Goal: Task Accomplishment & Management: Manage account settings

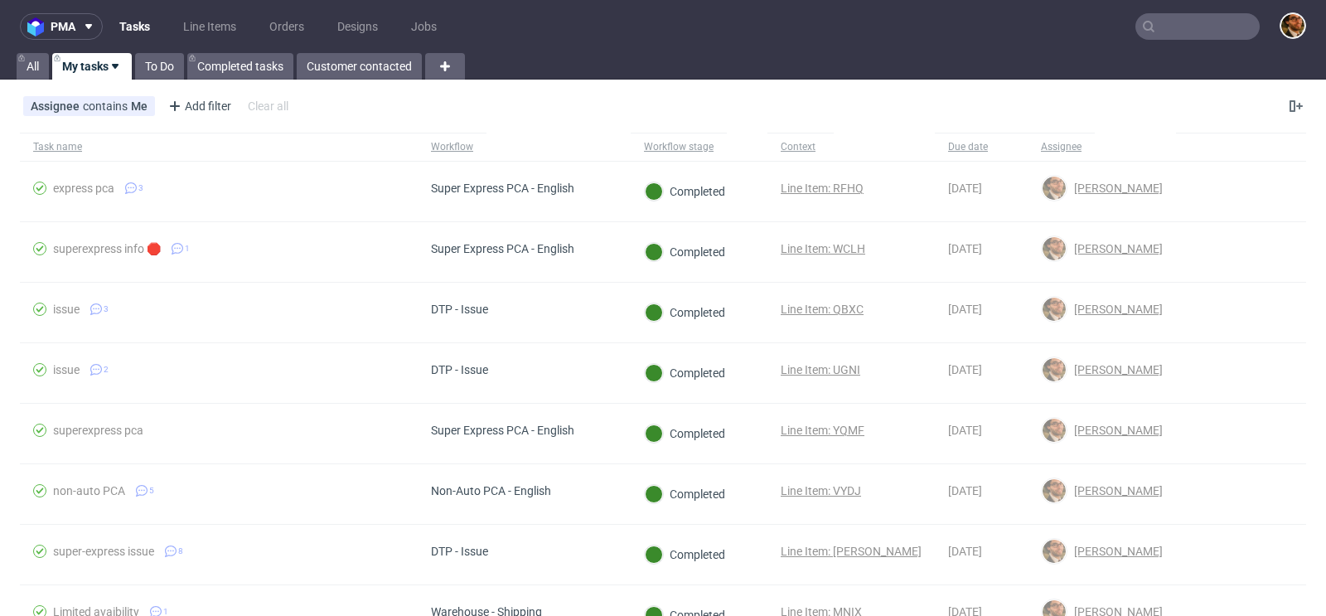
click at [1160, 24] on input "text" at bounding box center [1197, 26] width 124 height 27
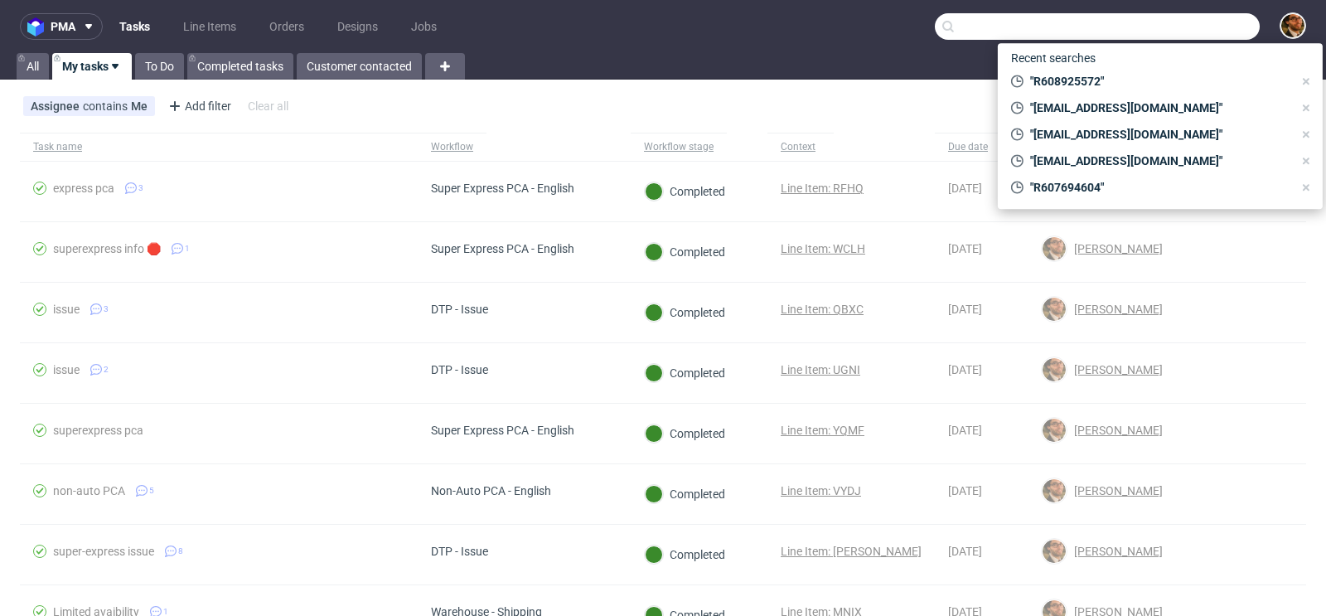
paste input "R073920227"
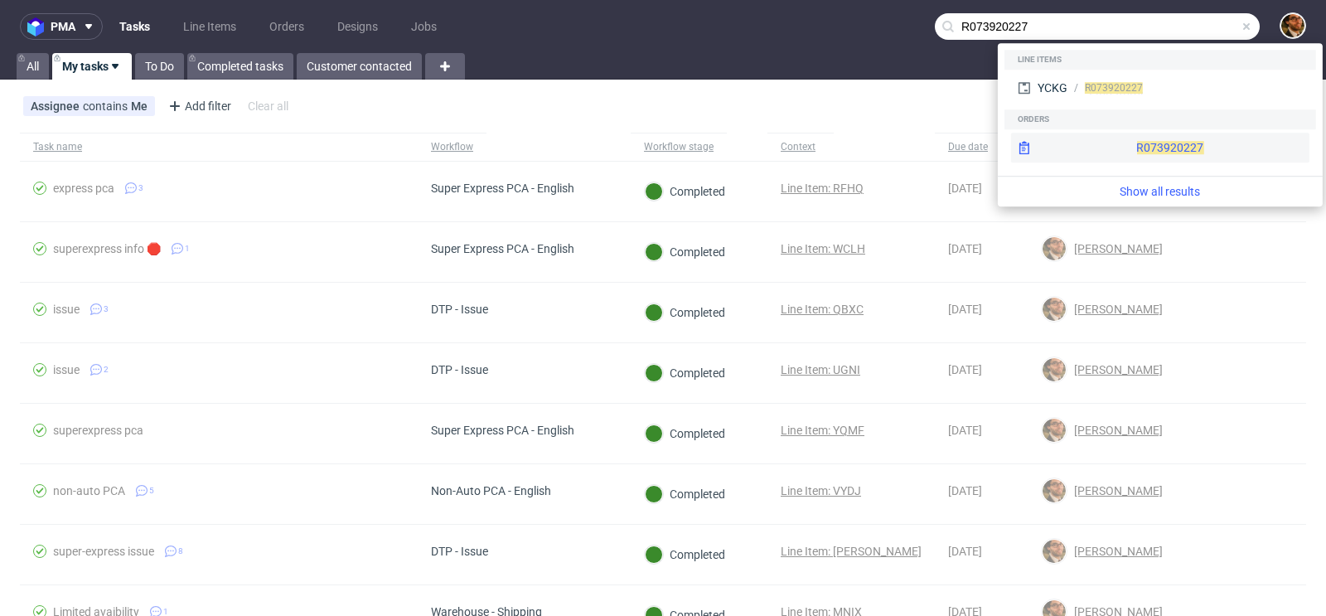
type input "R073920227"
click at [1122, 144] on div "R073920227" at bounding box center [1160, 148] width 298 height 30
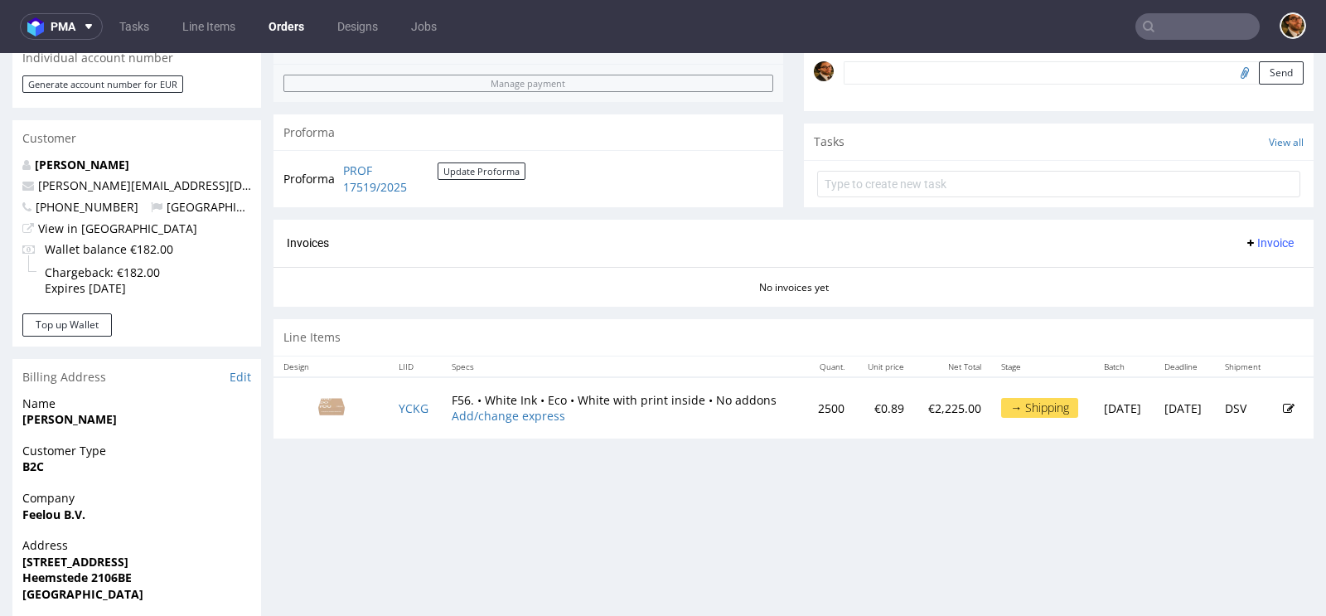
scroll to position [565, 0]
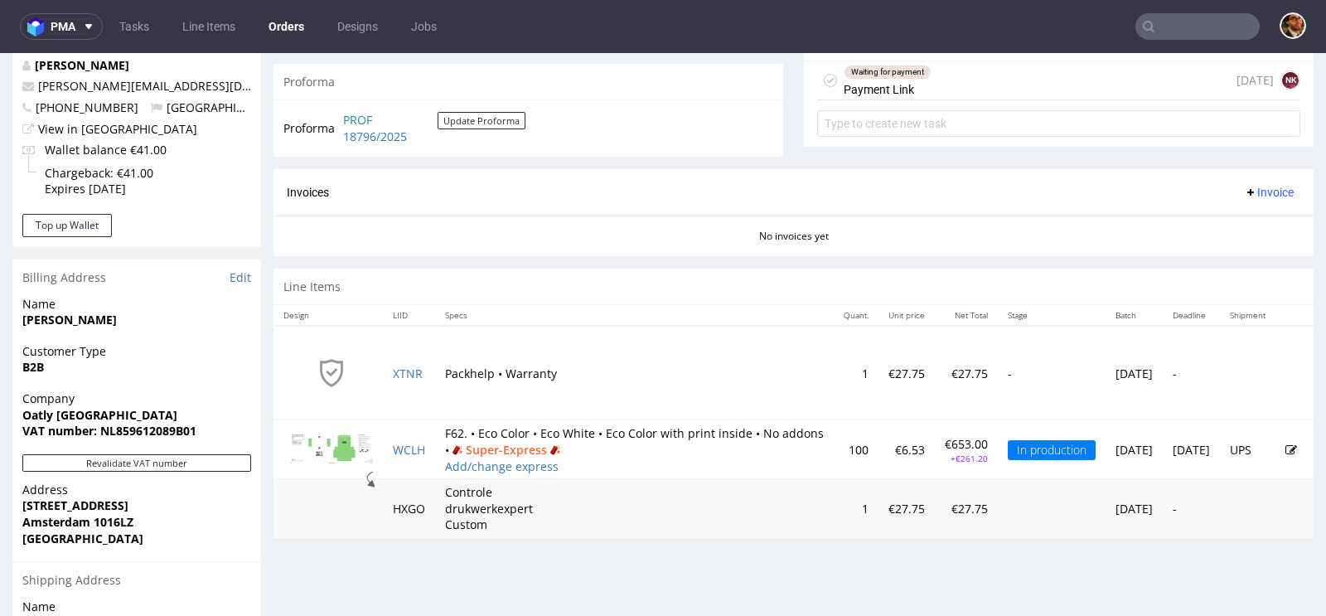
scroll to position [709, 0]
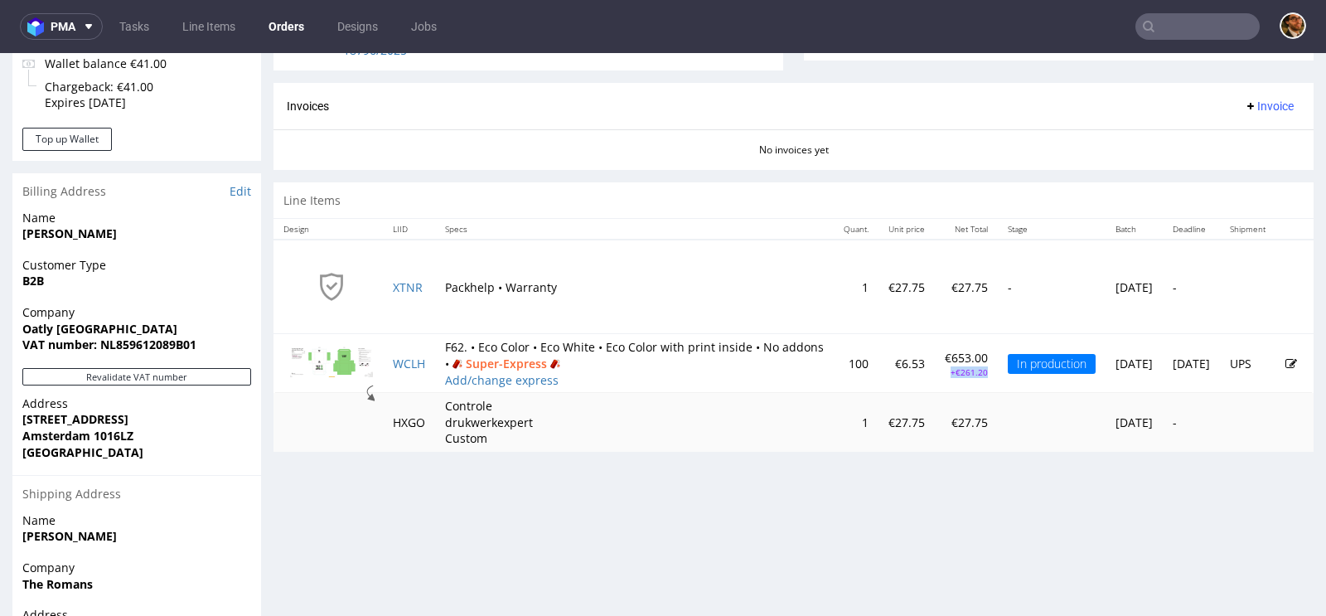
drag, startPoint x: 922, startPoint y: 368, endPoint x: 883, endPoint y: 369, distance: 39.0
click at [935, 369] on td "€653.00 +€261.20" at bounding box center [966, 363] width 63 height 59
copy p "+€261.20"
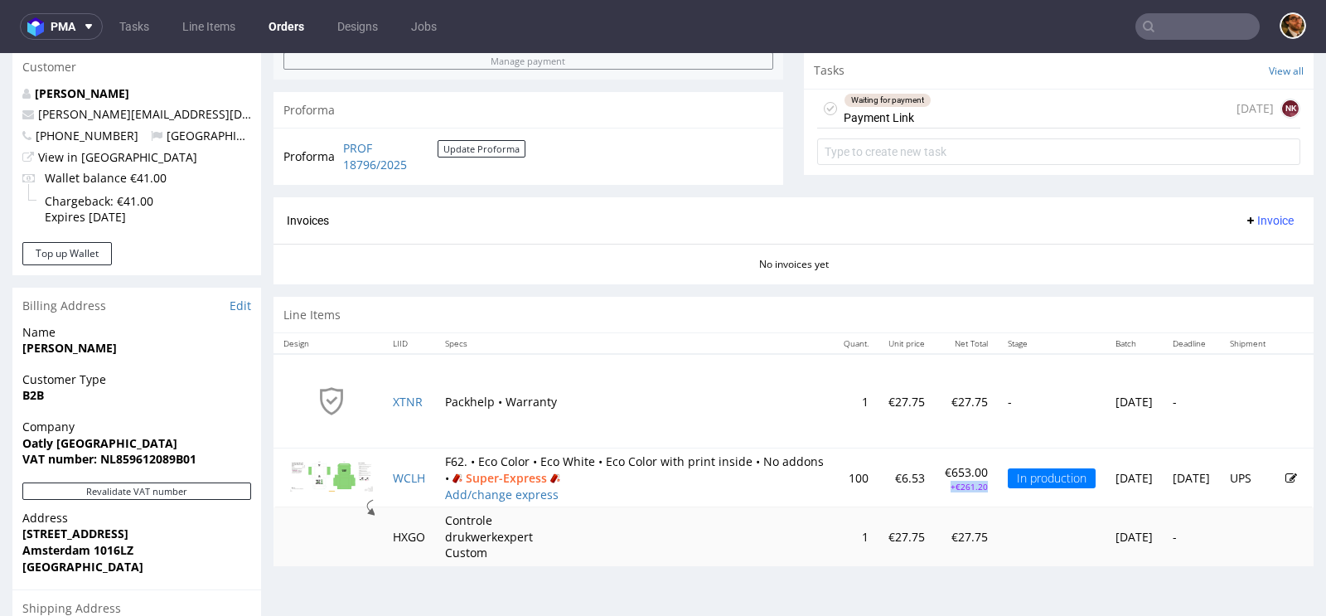
scroll to position [375, 0]
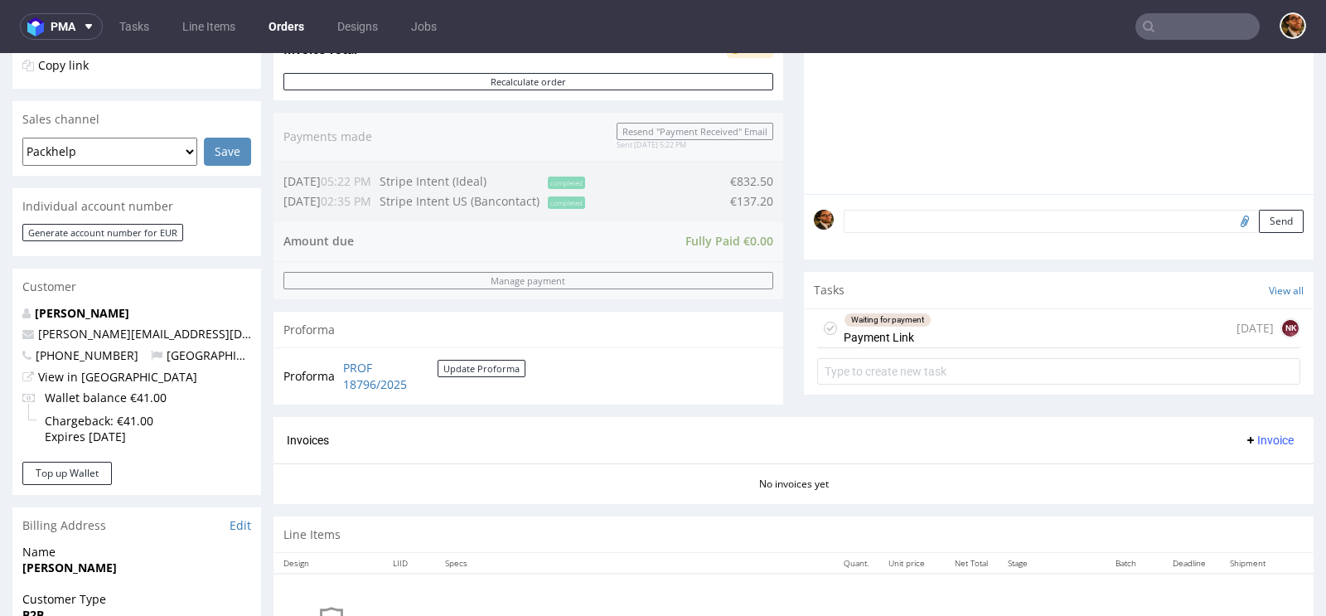
click at [960, 329] on div "Waiting for payment Payment Link 7 days ago NK" at bounding box center [1058, 328] width 483 height 39
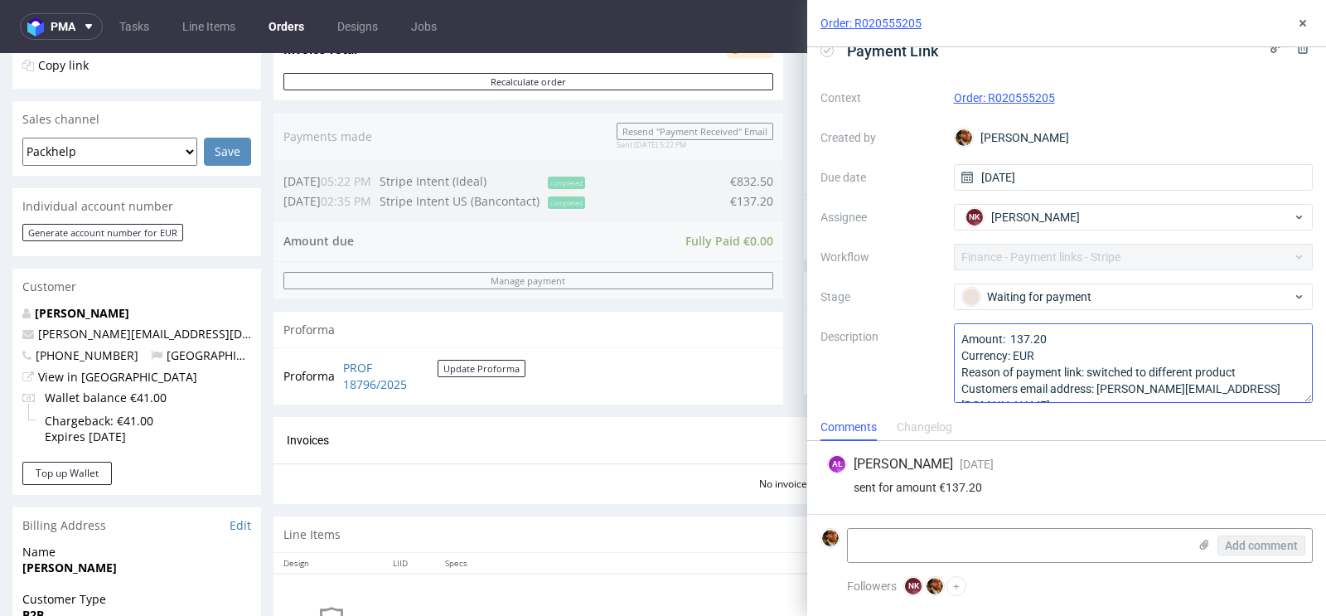
scroll to position [17, 0]
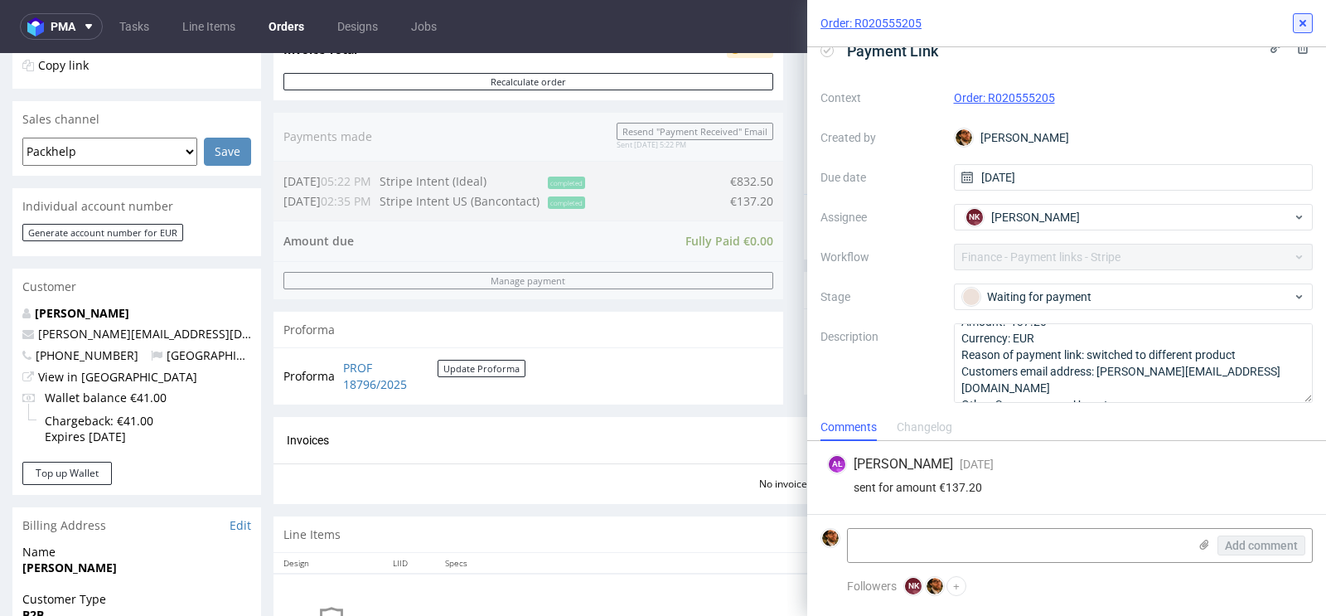
click at [1302, 25] on icon at bounding box center [1302, 23] width 13 height 13
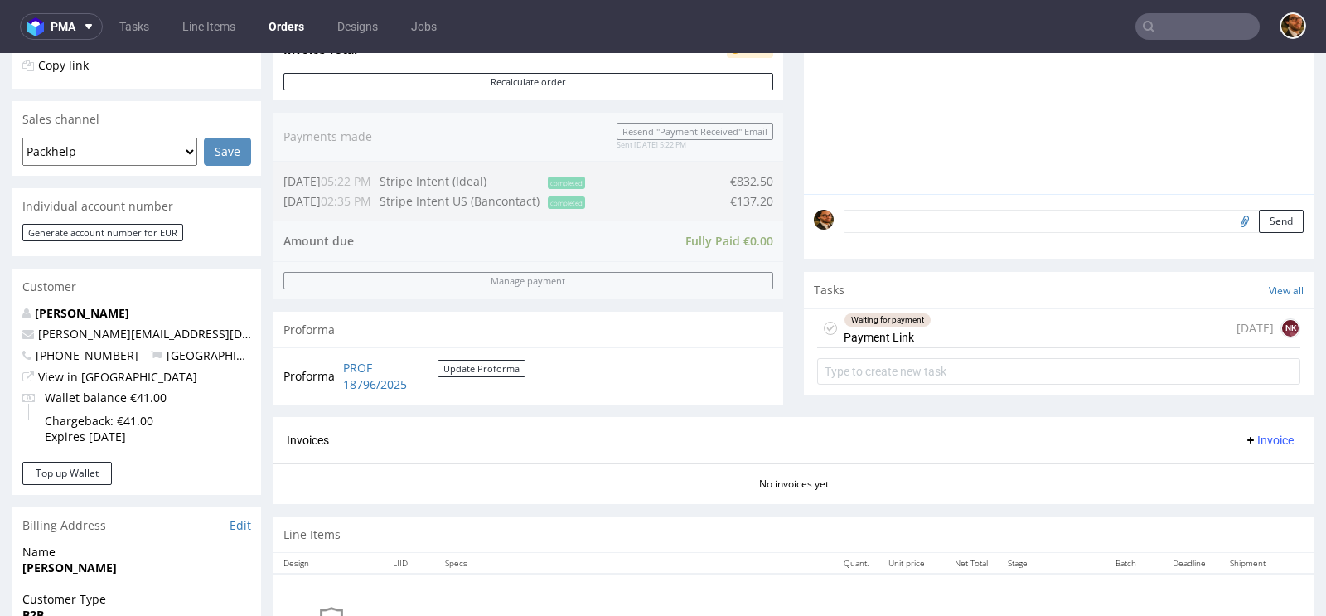
click at [971, 336] on div "Waiting for payment Payment Link 7 days ago NK" at bounding box center [1058, 328] width 483 height 39
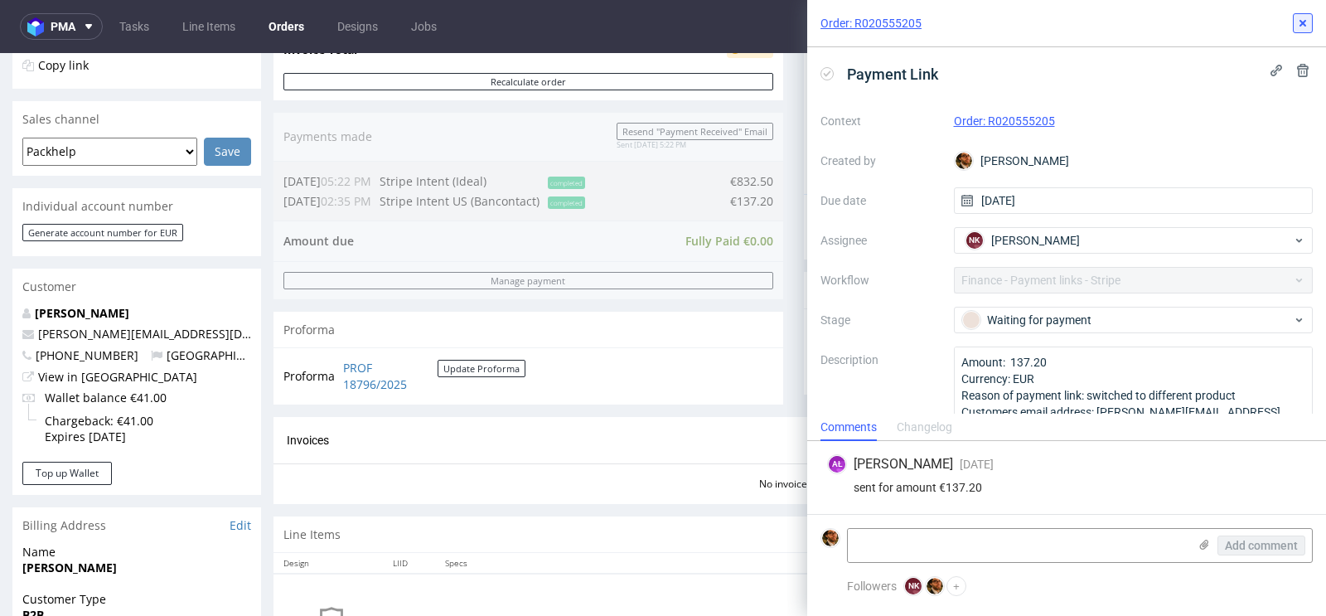
click at [1302, 25] on use at bounding box center [1302, 23] width 7 height 7
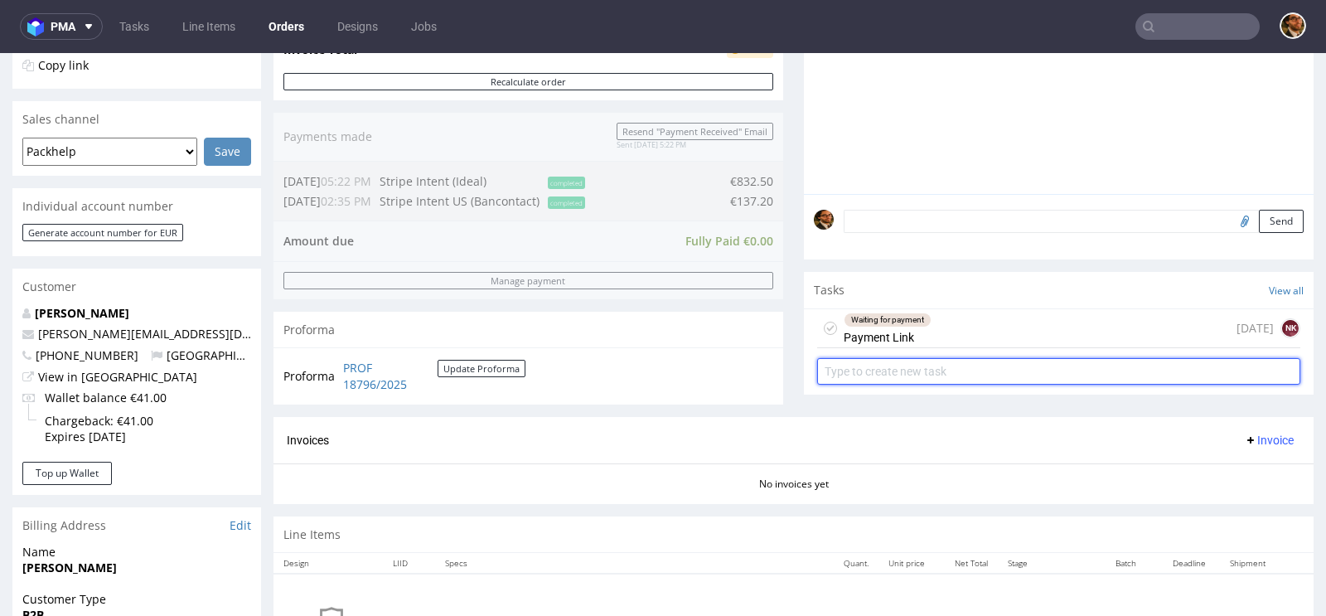
click at [872, 367] on input "text" at bounding box center [1058, 371] width 483 height 27
type input "+€261.20"
type input "Refund"
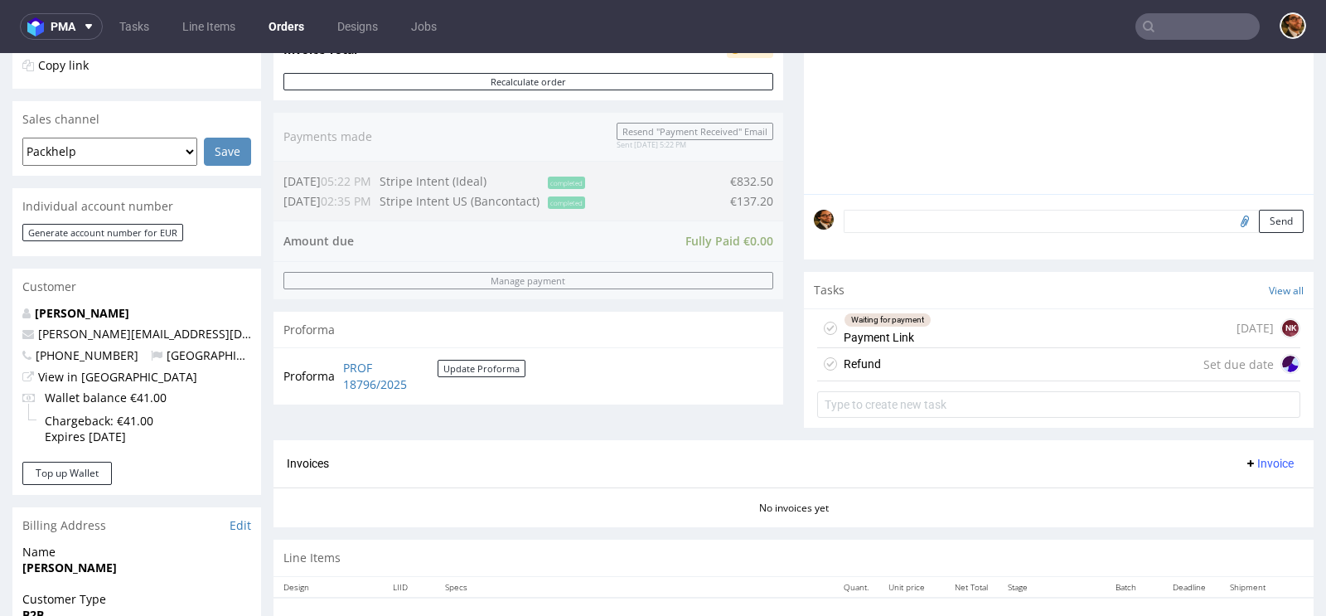
click at [979, 359] on div "Refund Set due date" at bounding box center [1058, 364] width 483 height 33
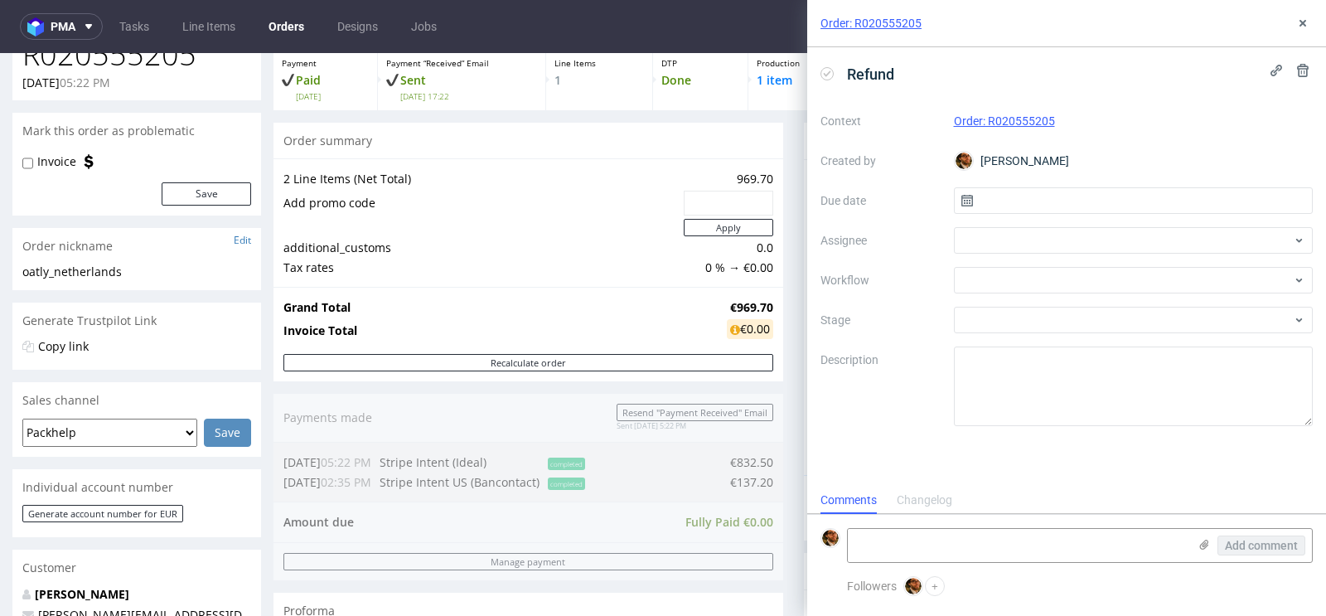
scroll to position [44, 0]
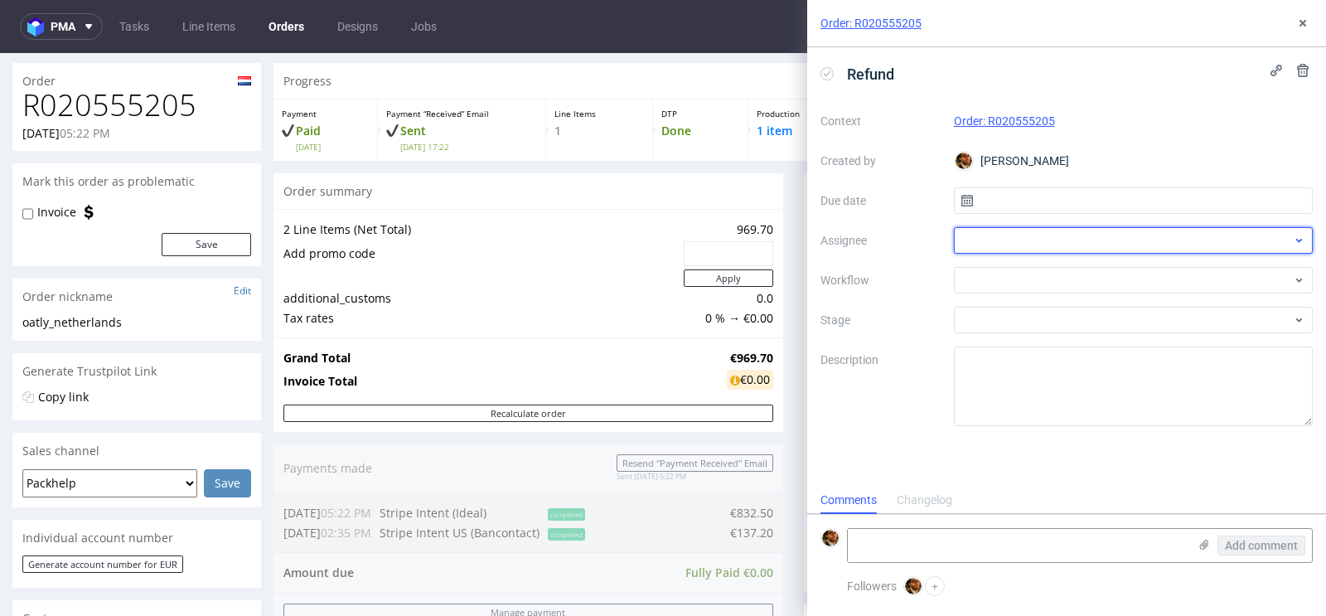
click at [1117, 230] on div at bounding box center [1134, 240] width 360 height 27
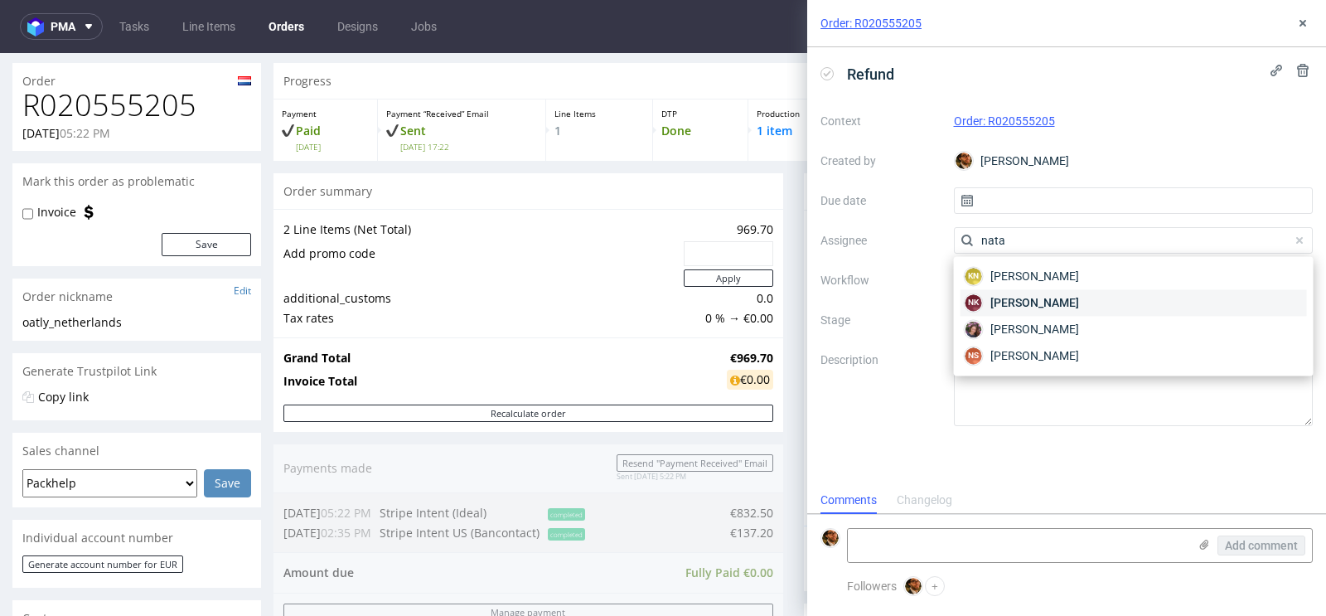
type input "nata"
click at [1079, 302] on span "Natalia Kaczorowska" at bounding box center [1034, 302] width 89 height 17
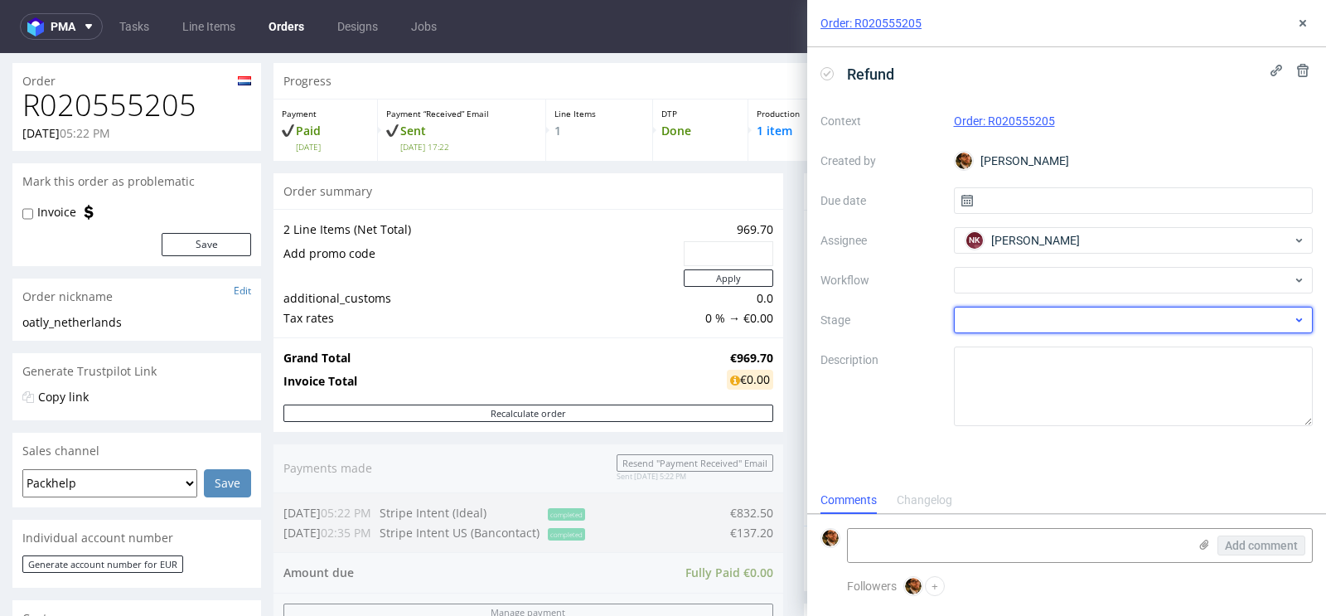
click at [1083, 318] on div at bounding box center [1134, 320] width 360 height 27
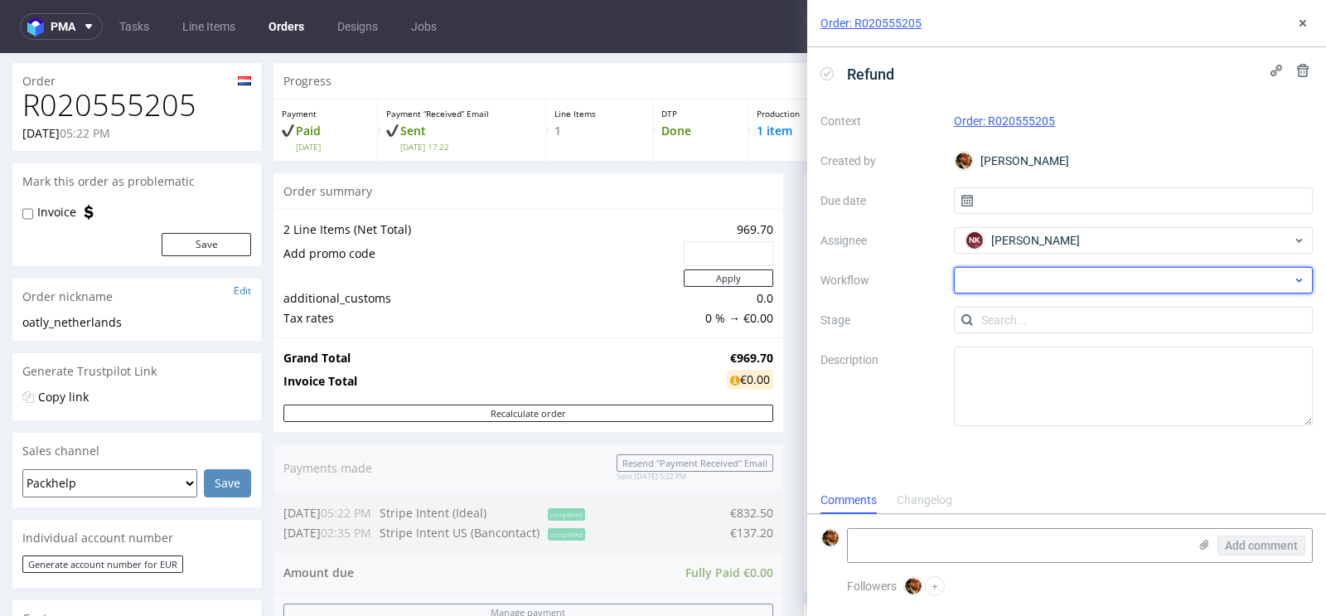
click at [1297, 290] on div at bounding box center [1134, 280] width 360 height 27
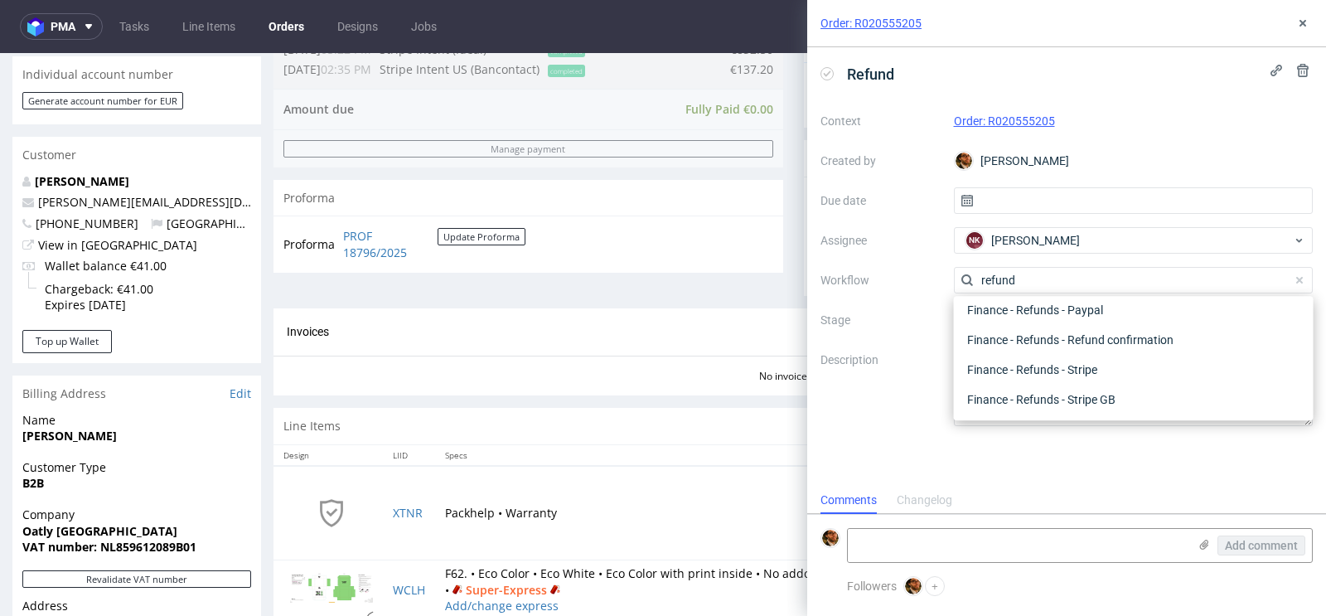
scroll to position [549, 0]
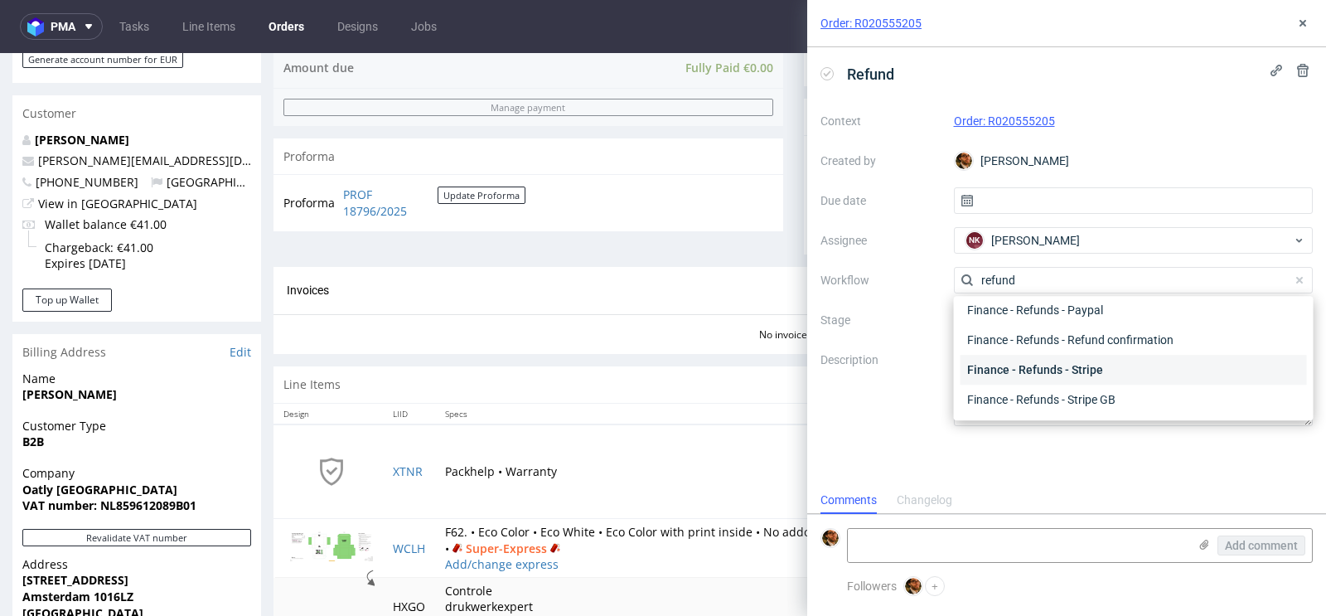
type input "refund"
click at [1119, 365] on div "Finance - Refunds - Stripe" at bounding box center [1133, 370] width 346 height 30
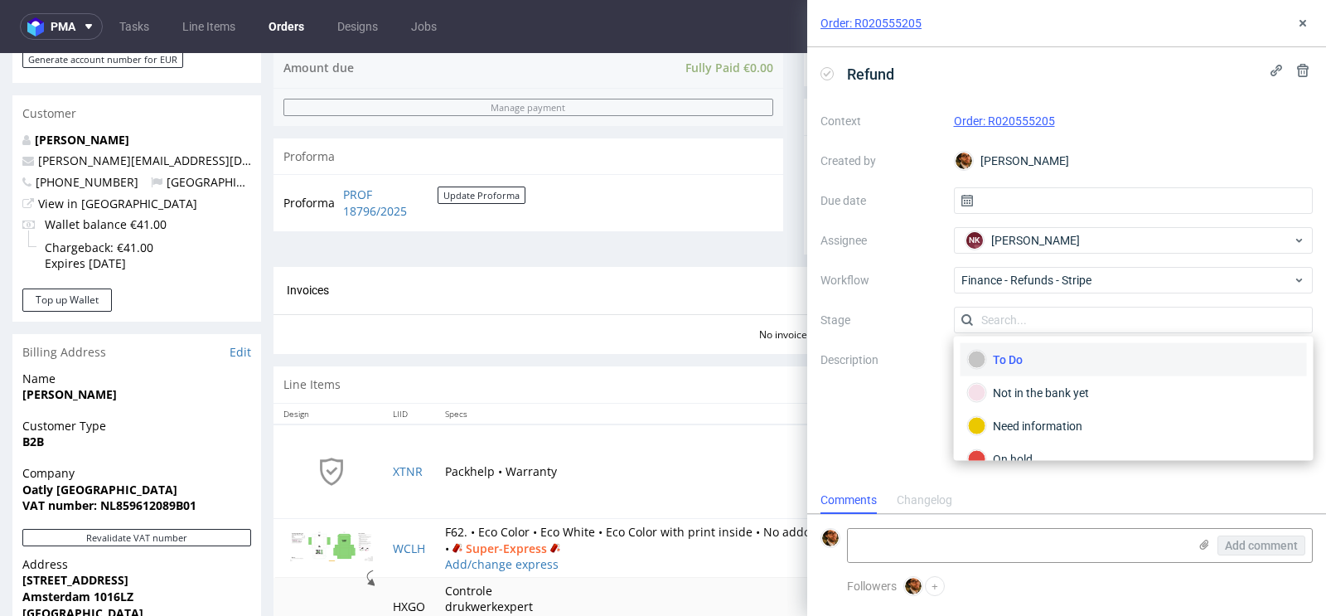
click at [1051, 359] on div "To Do" at bounding box center [1133, 359] width 331 height 18
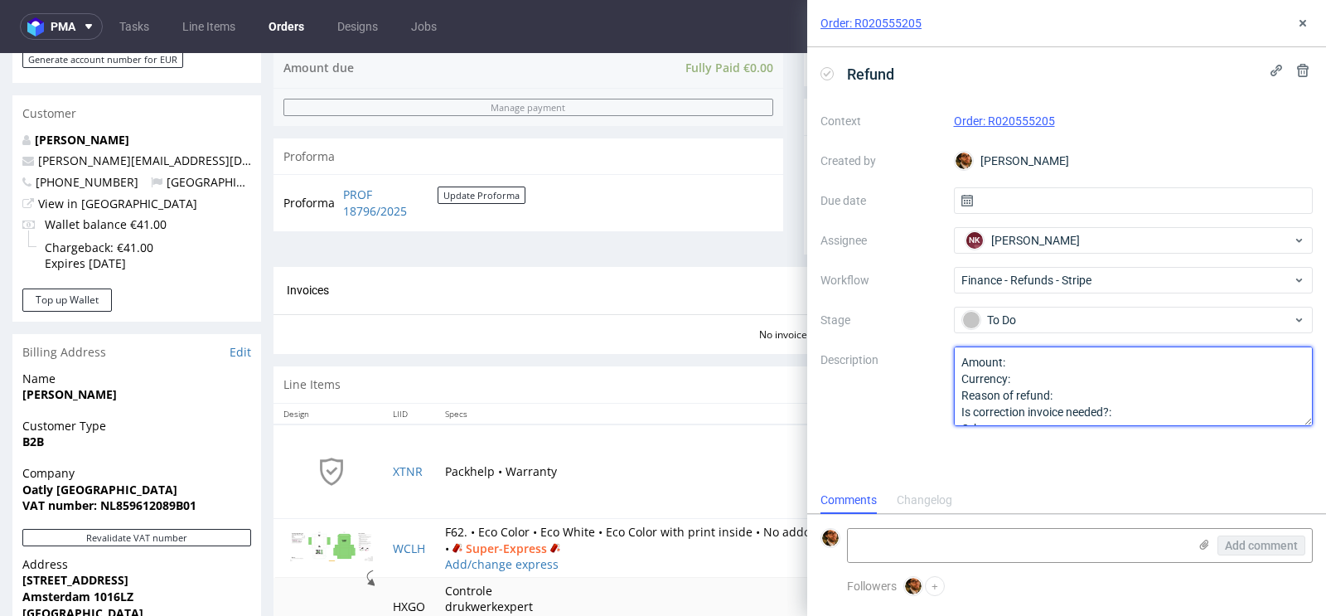
click at [1056, 355] on textarea "Amount: Currency: Reason of refund: Is correction invoice needed?: Other:" at bounding box center [1134, 386] width 360 height 80
paste textarea "+€261.20"
click at [1015, 359] on textarea "Amount: Currency: Reason of refund: Is correction invoice needed?: Other:" at bounding box center [1134, 386] width 360 height 80
click at [1138, 389] on textarea "Amount: Currency: Reason of refund: Is correction invoice needed?: Other:" at bounding box center [1134, 386] width 360 height 80
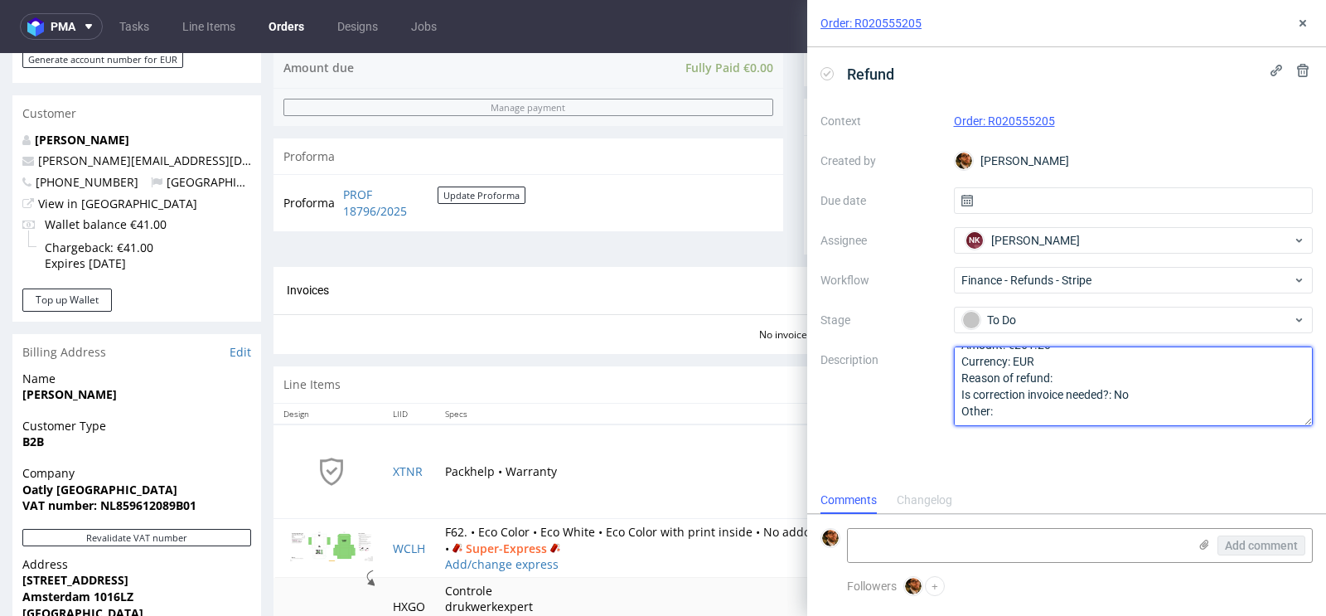
click at [1075, 380] on textarea "Amount: Currency: Reason of refund: Is correction invoice needed?: Other:" at bounding box center [1134, 386] width 360 height 80
type textarea "Amount: €261.20 Currency: EUR Reason of refund: Refund of Super express due to …"
click at [0, 0] on lt-div at bounding box center [0, 0] width 0 height 0
select select "en-gb"
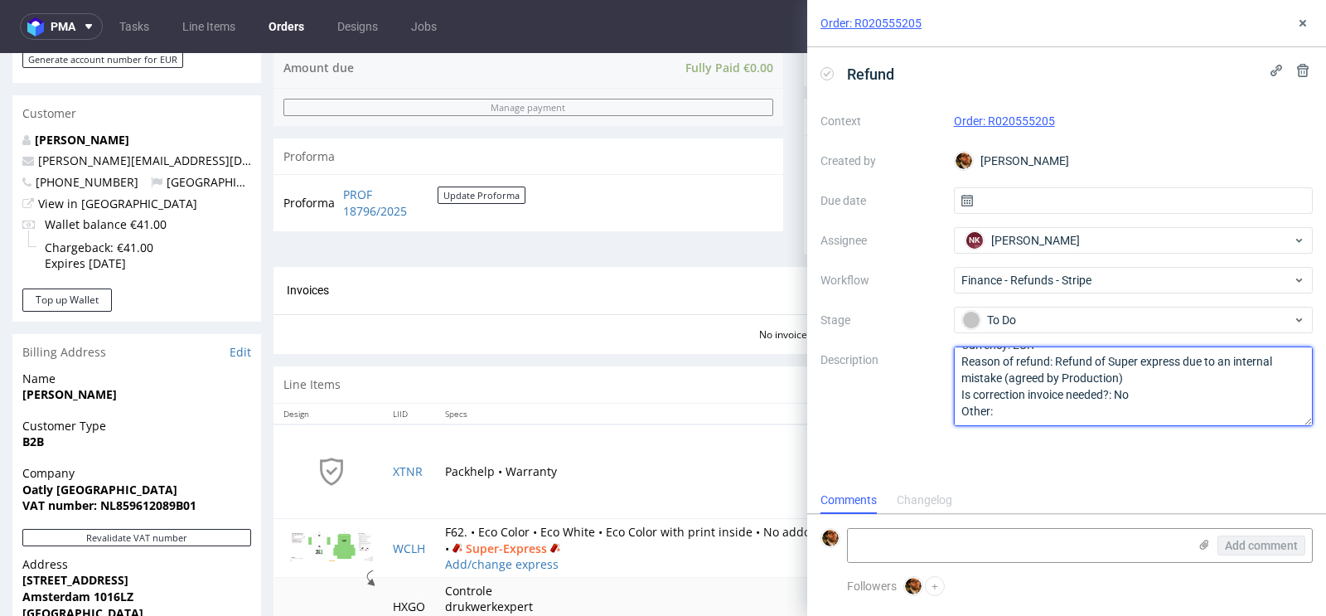
type textarea "Amount: €261.20 Currency: EUR Reason of refund: Refund of Super express due to …"
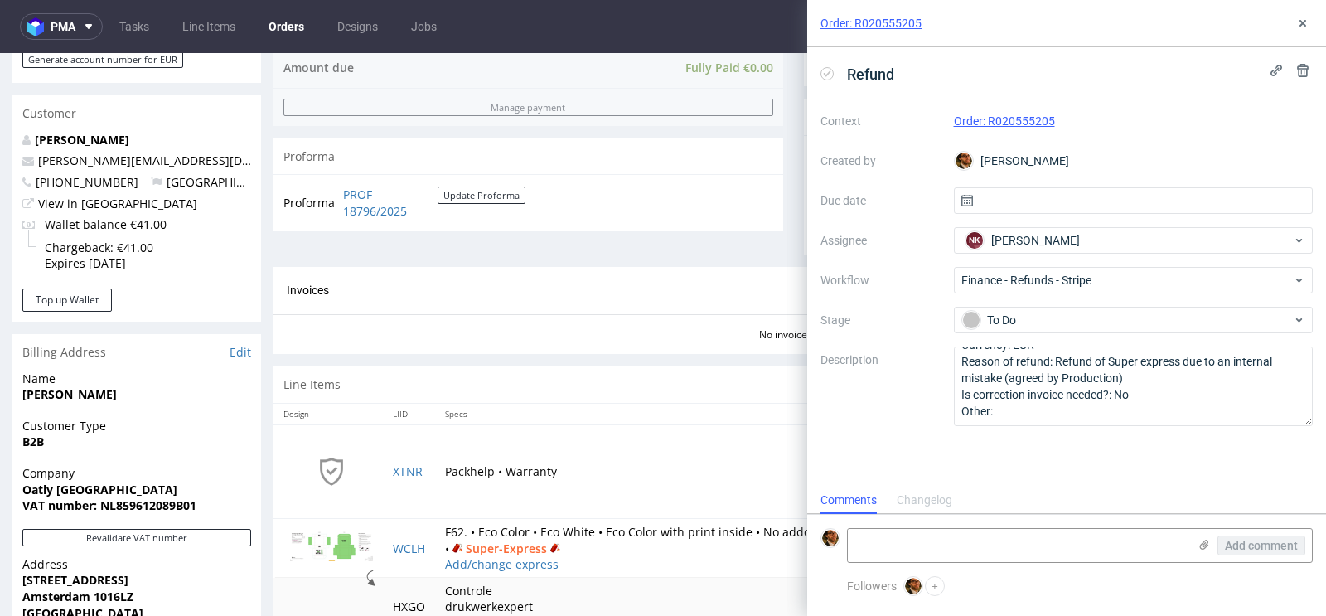
click at [1172, 480] on div "Refund Context Order: R020555205 Created by Matteo Corsico Due date Assignee NK…" at bounding box center [1066, 266] width 519 height 439
click at [1306, 23] on icon at bounding box center [1302, 23] width 13 height 13
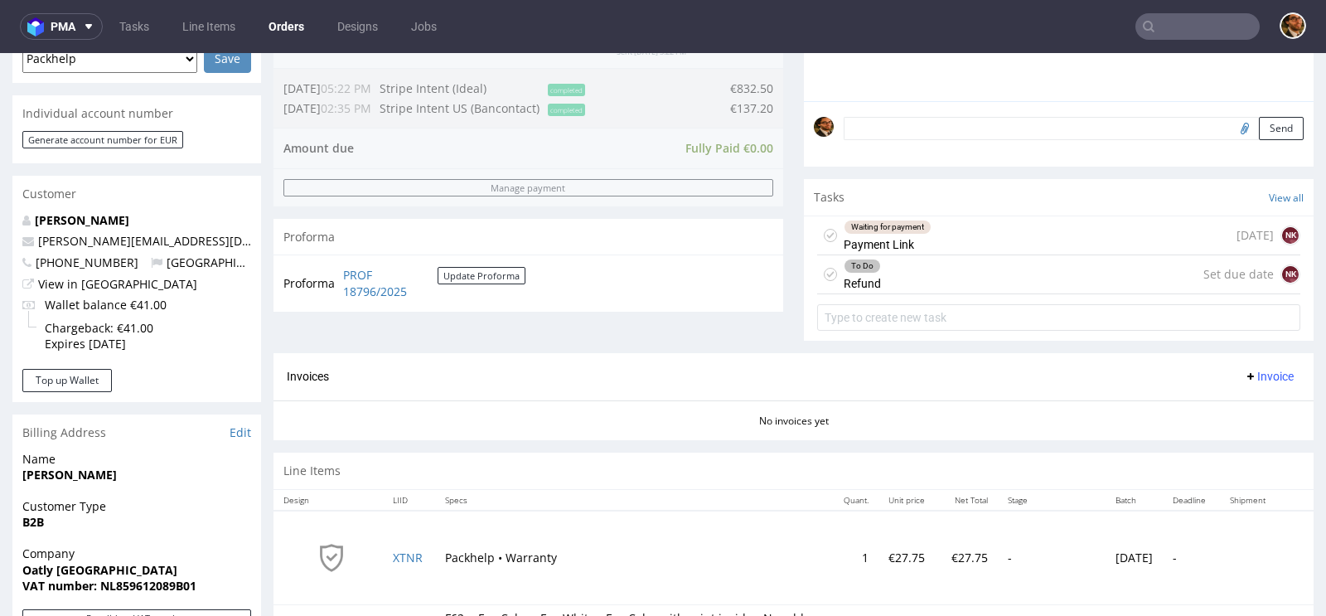
scroll to position [421, 0]
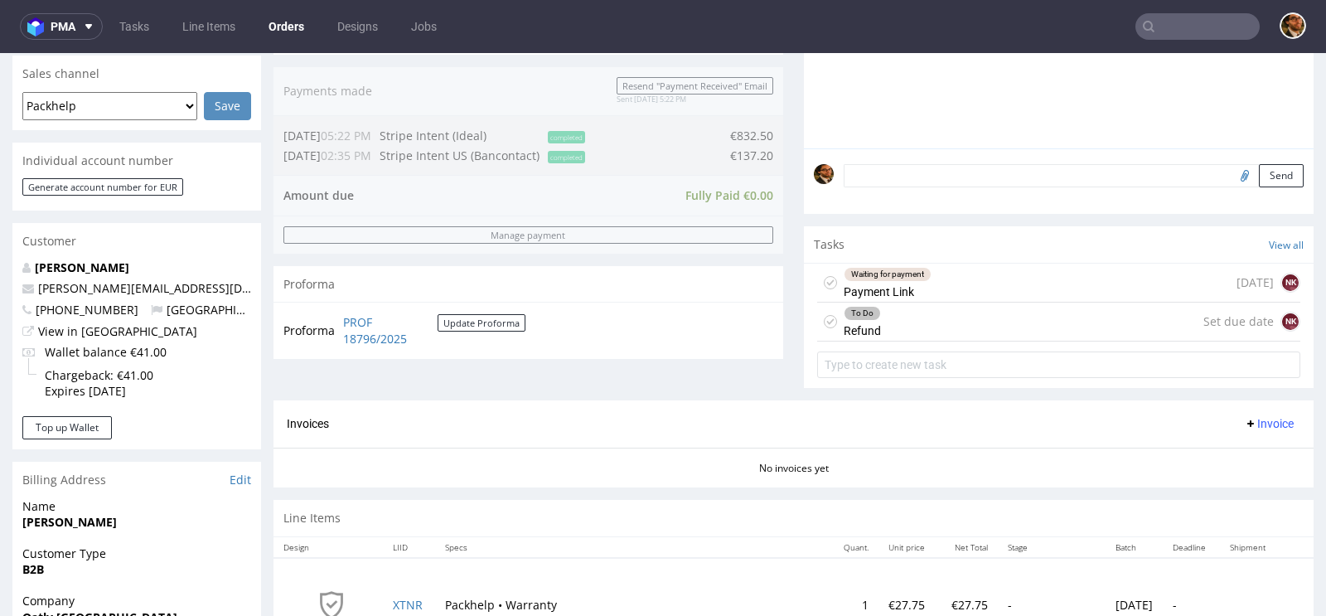
click at [940, 331] on div "To Do Refund Set due date NK" at bounding box center [1058, 321] width 483 height 39
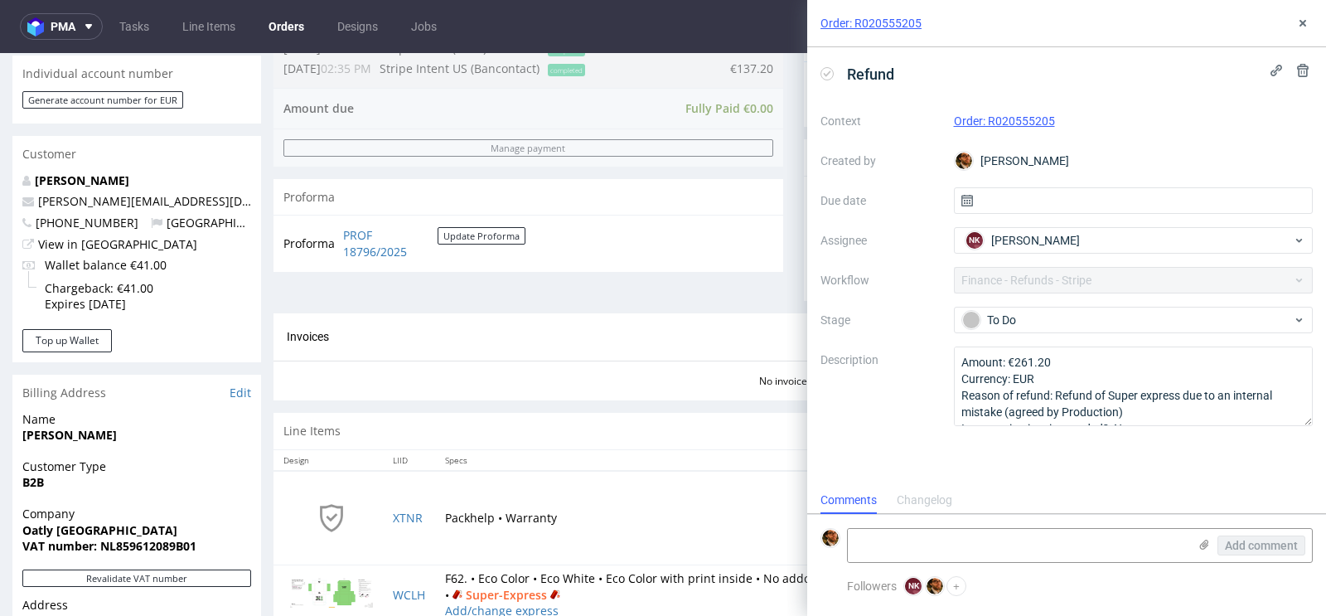
scroll to position [711, 0]
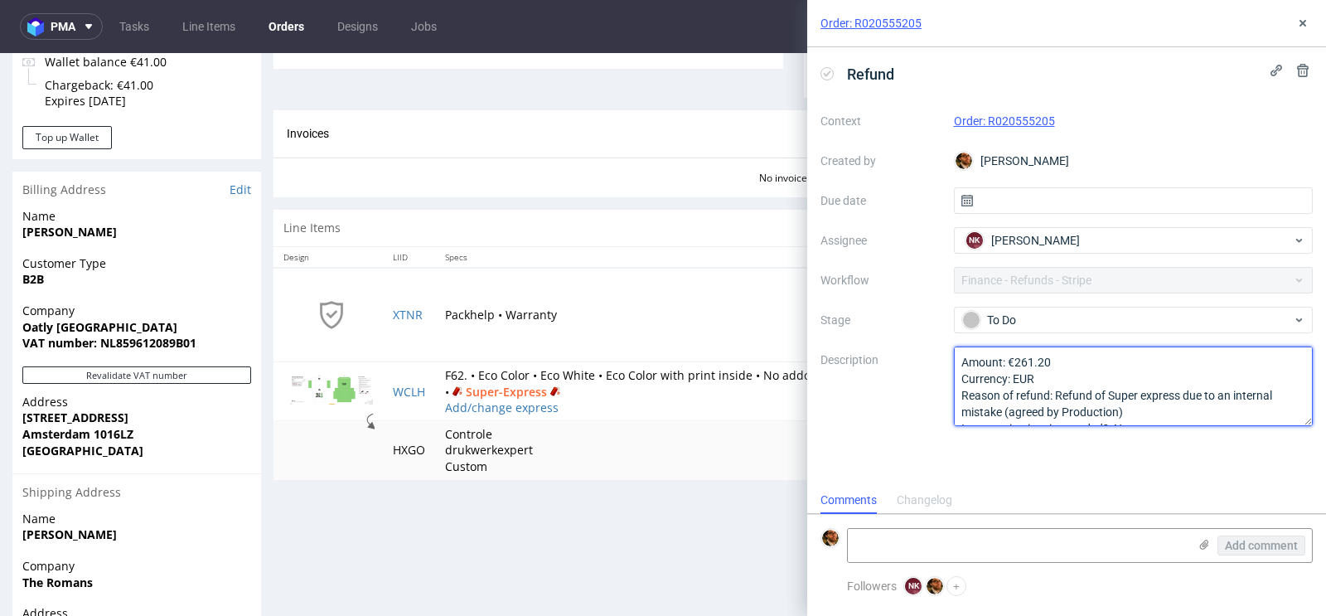
click at [1113, 394] on textarea "Amount: €261.20 Currency: EUR Reason of refund: Refund of Super express due to …" at bounding box center [1134, 386] width 360 height 80
click at [1061, 394] on textarea "Amount: €261.20 Currency: EUR Reason of refund: Refund of Super express due to …" at bounding box center [1134, 386] width 360 height 80
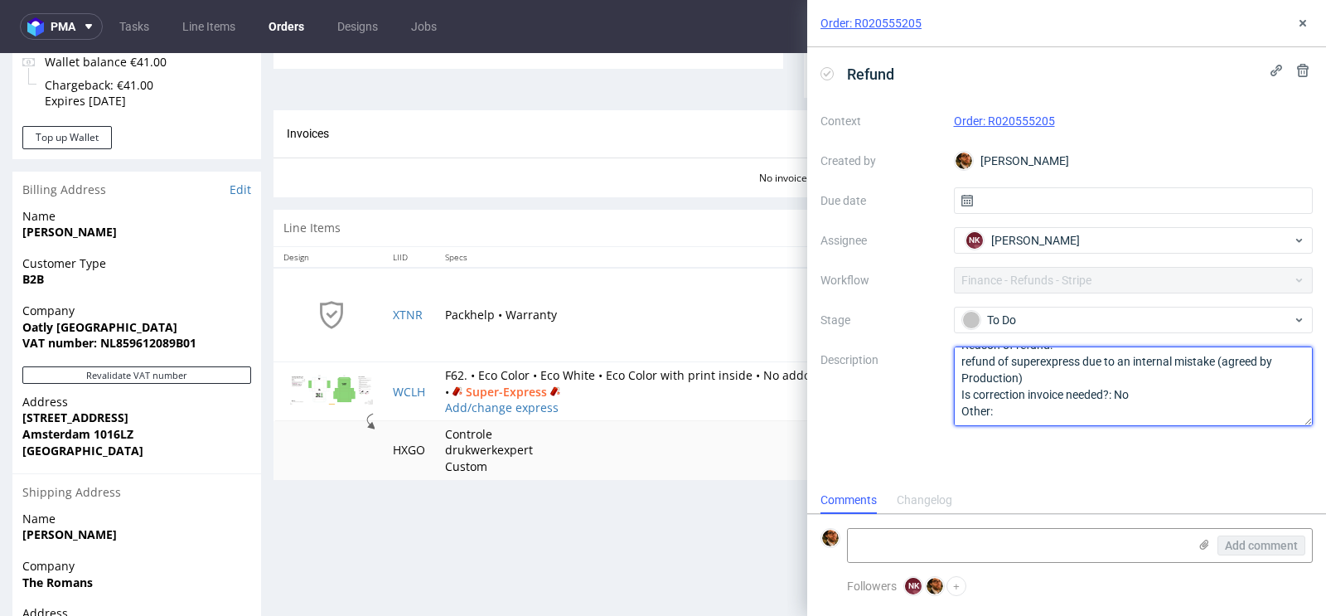
scroll to position [0, 0]
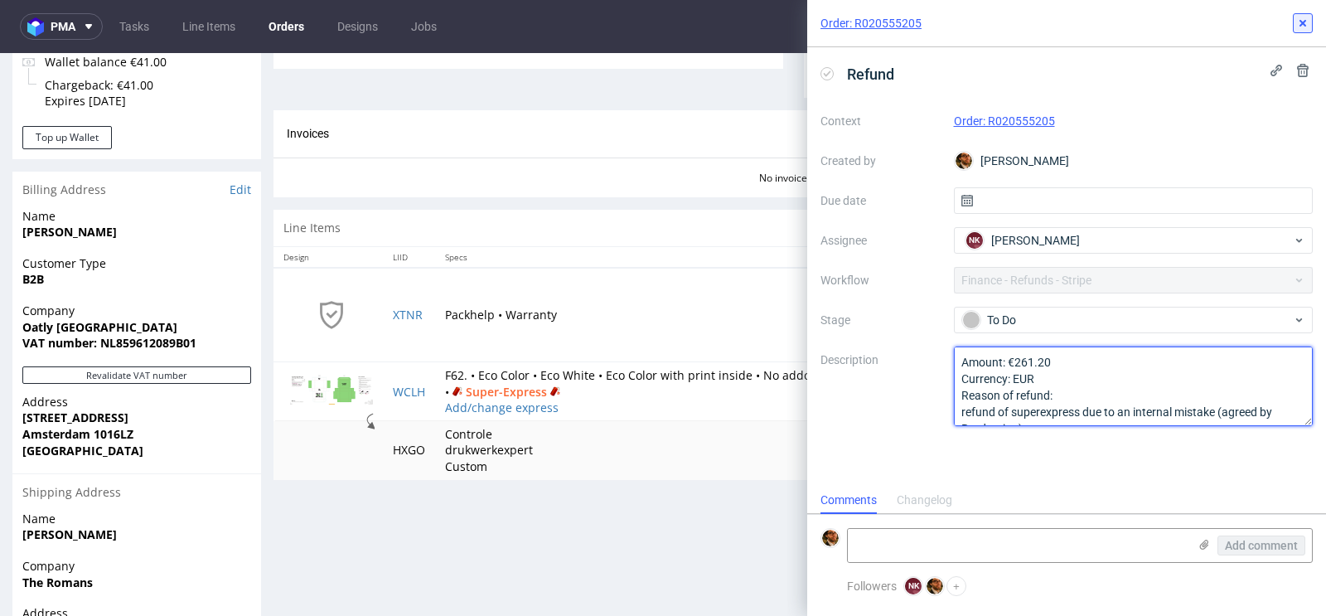
type textarea "Amount: €261.20 Currency: EUR Reason of refund: refund of superexpress due to a…"
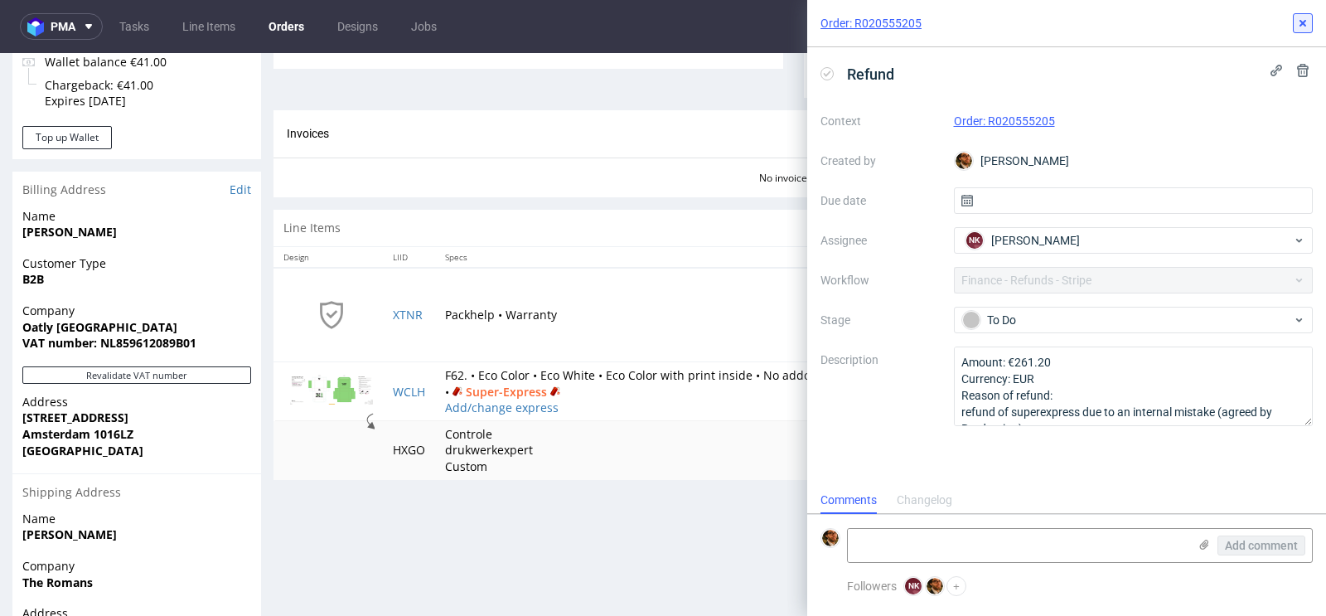
click at [1306, 25] on icon at bounding box center [1302, 23] width 13 height 13
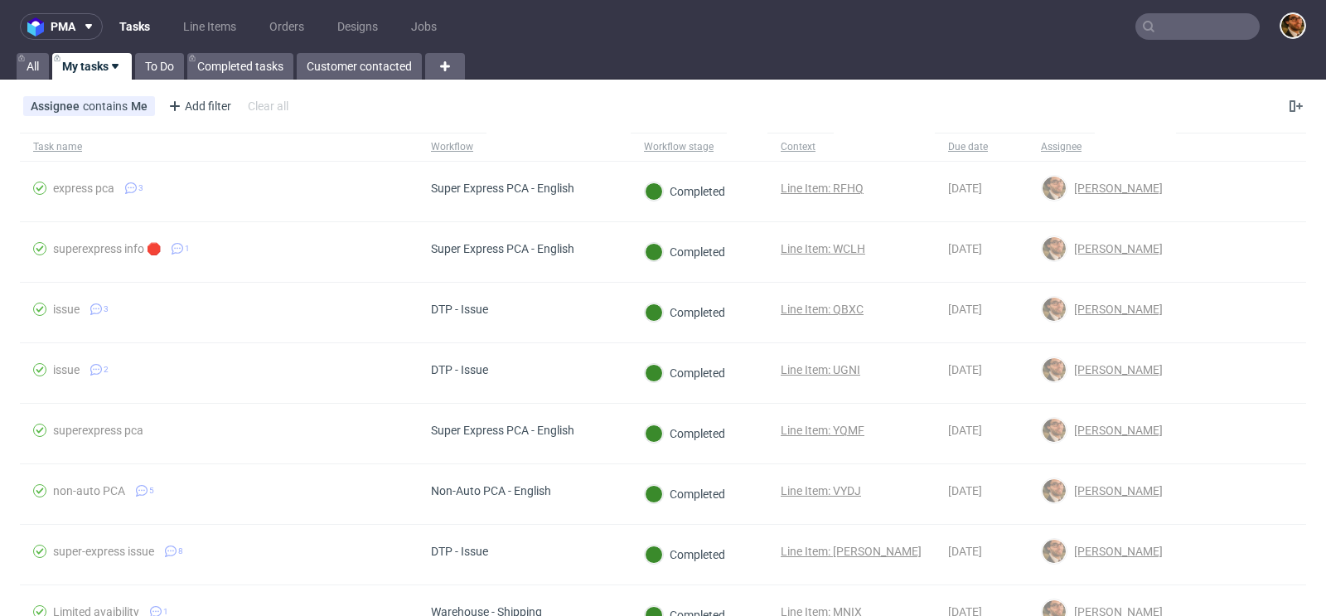
click at [1173, 30] on input "text" at bounding box center [1197, 26] width 124 height 27
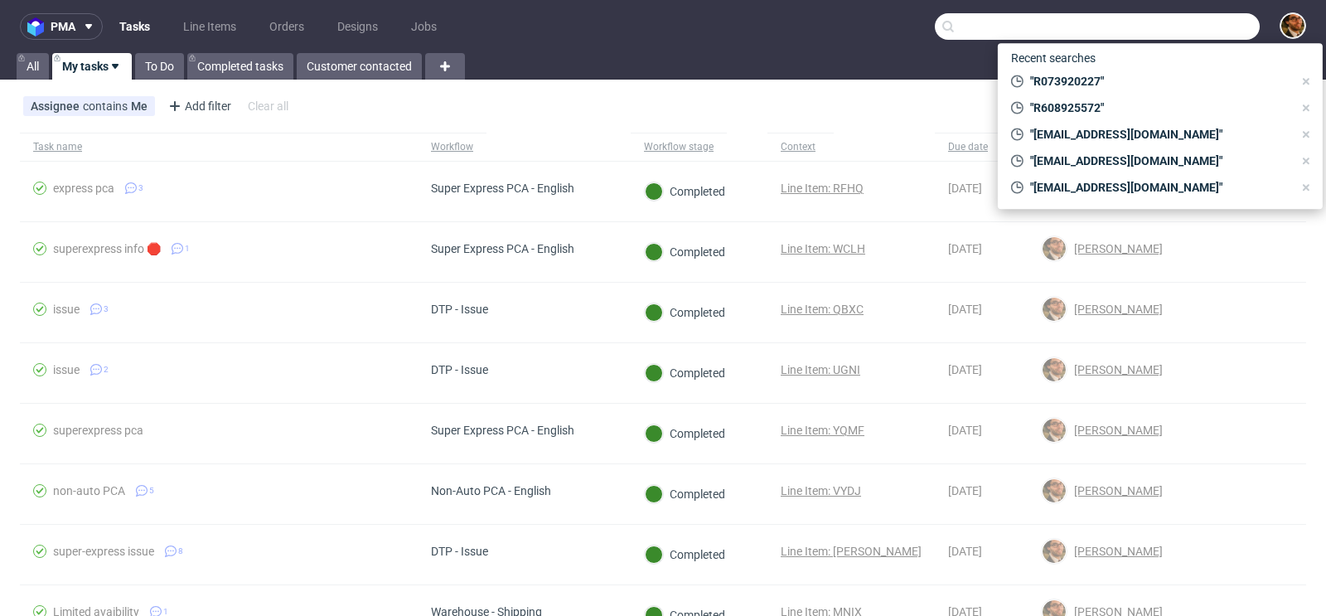
paste input "R608925572"
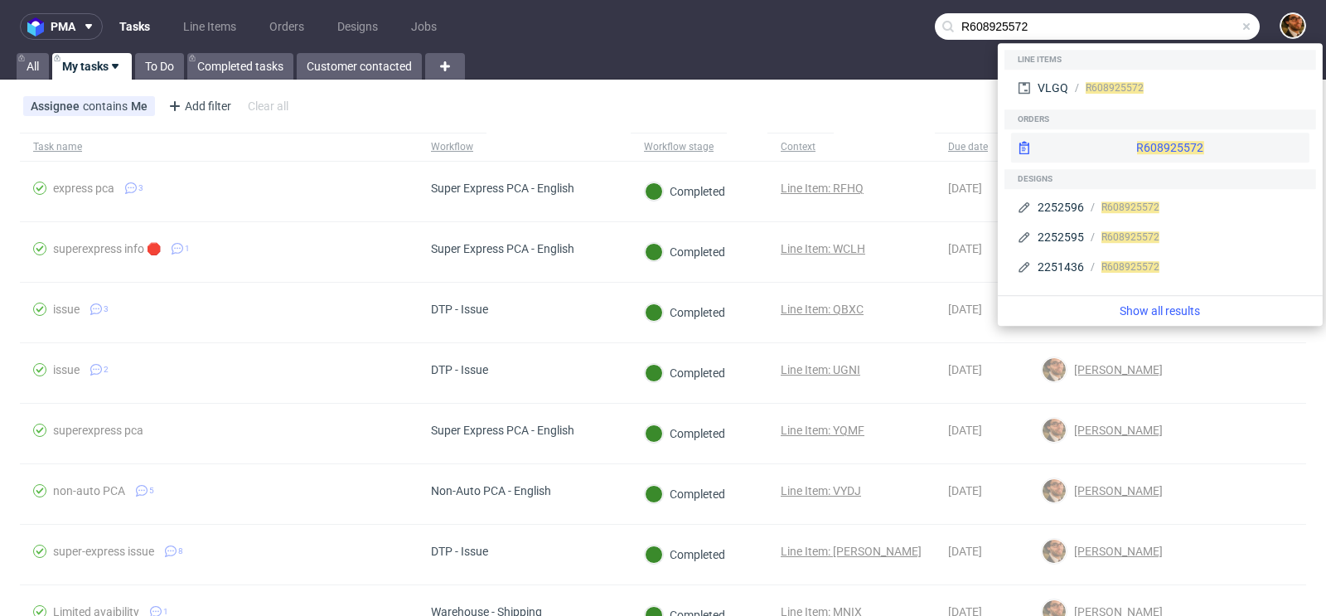
type input "R608925572"
click at [1137, 142] on div "R608925572" at bounding box center [1160, 148] width 298 height 30
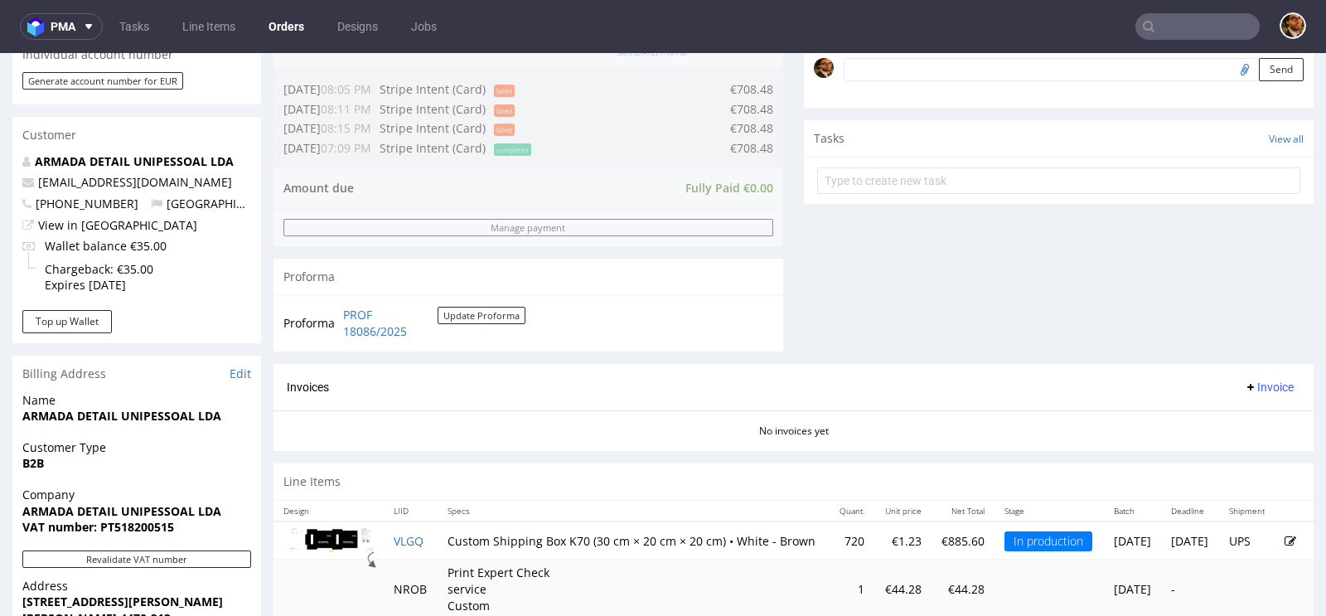
scroll to position [831, 0]
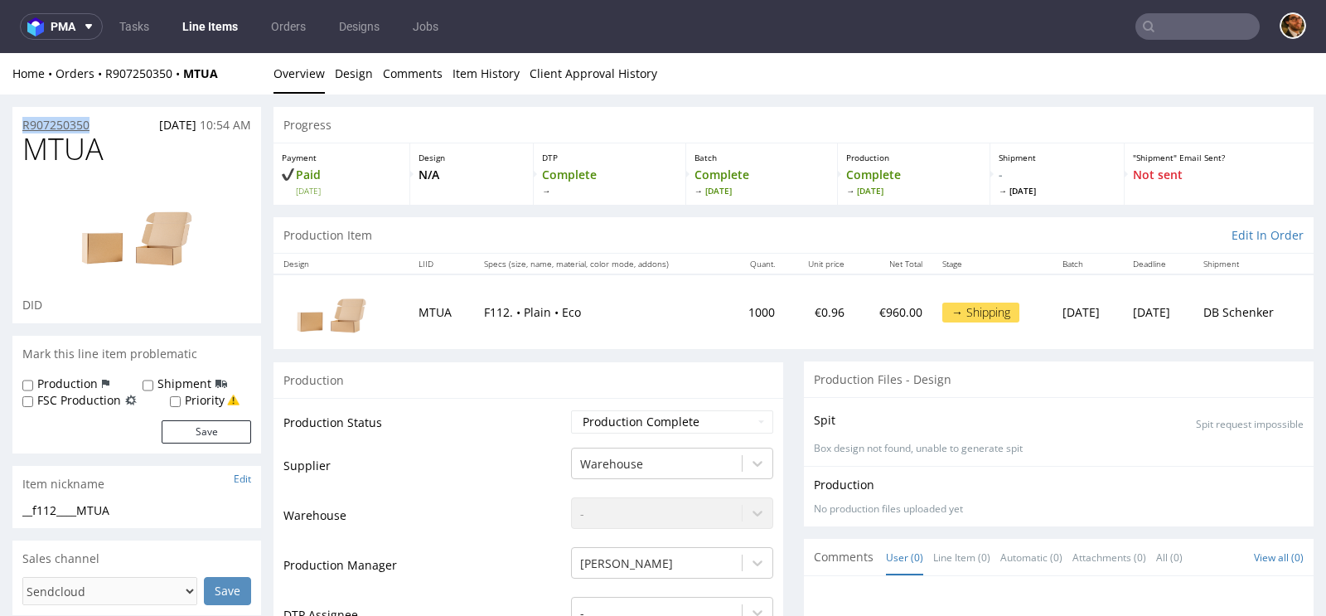
drag, startPoint x: 97, startPoint y: 119, endPoint x: 22, endPoint y: 119, distance: 74.6
click at [22, 119] on div "R907250350 01.09.2025 10:54 AM" at bounding box center [136, 120] width 249 height 27
copy p "R907250350"
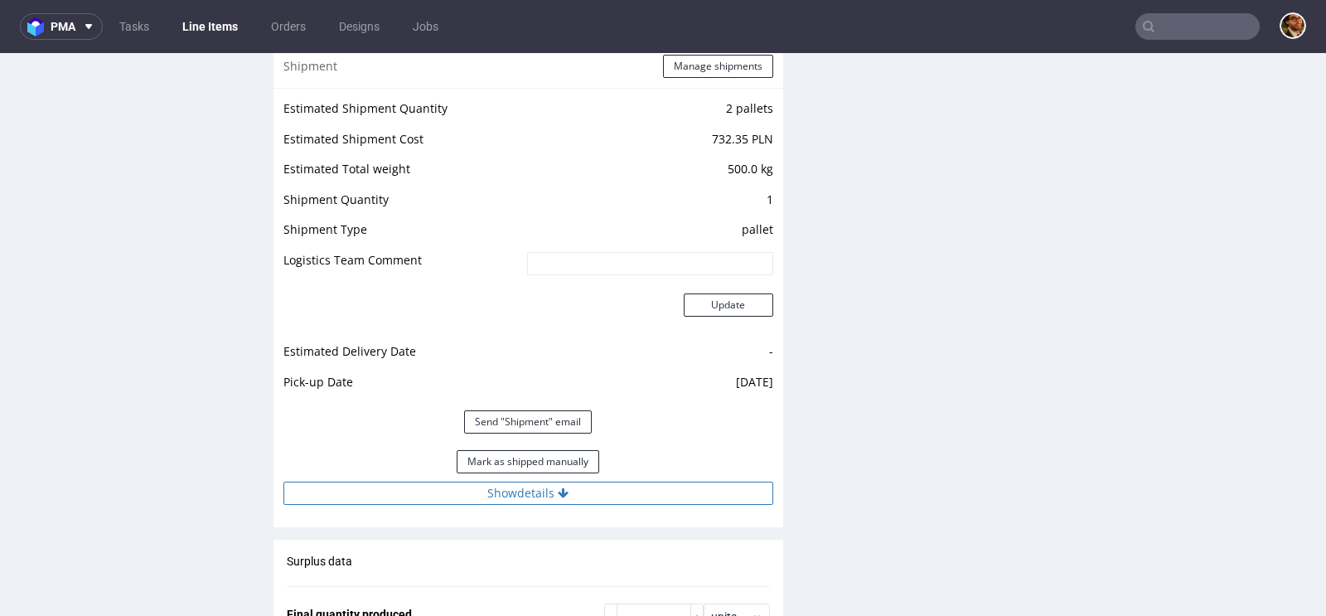
scroll to position [1689, 0]
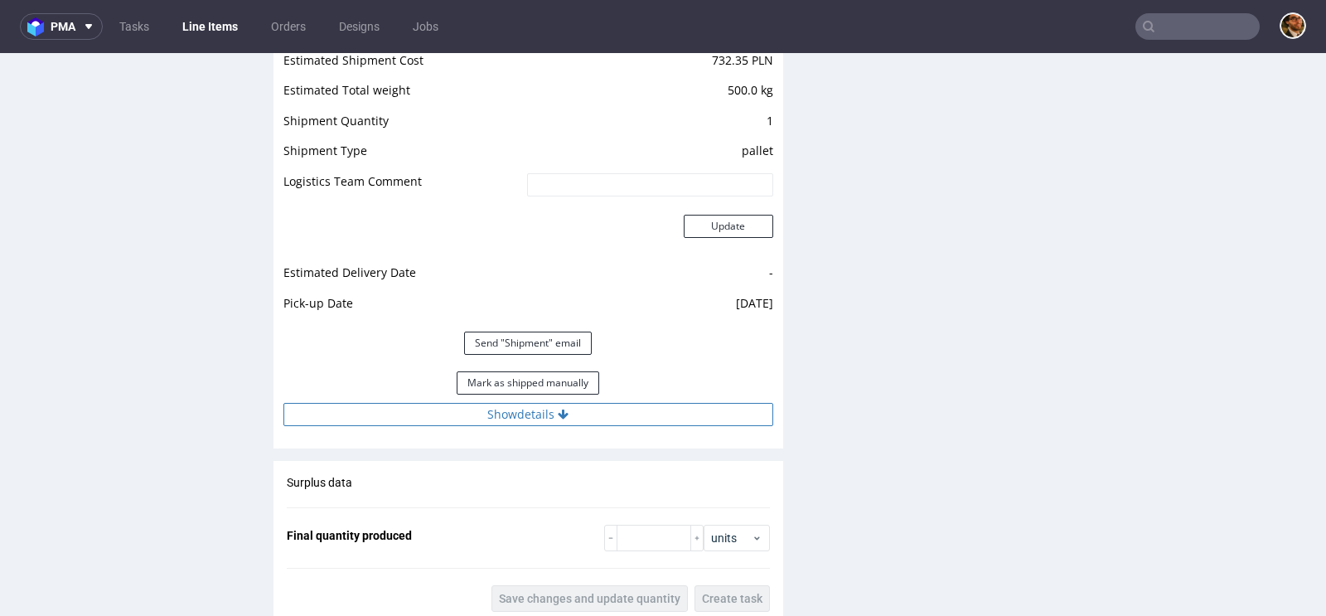
click at [558, 409] on icon at bounding box center [563, 414] width 11 height 12
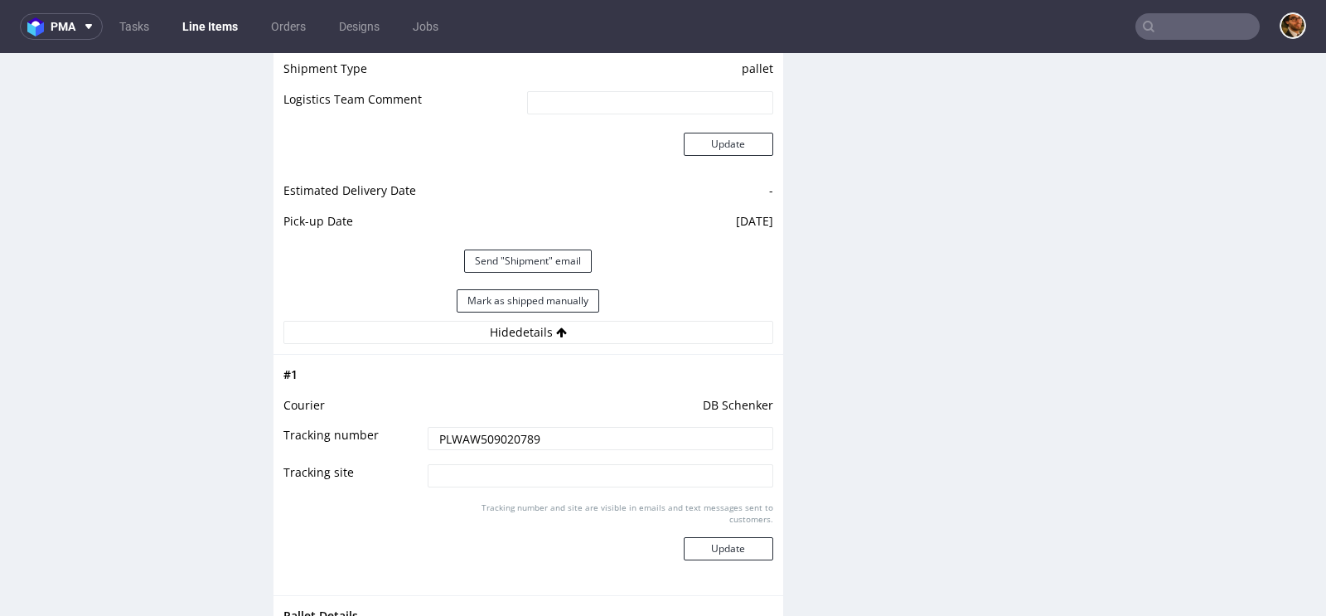
scroll to position [1858, 0]
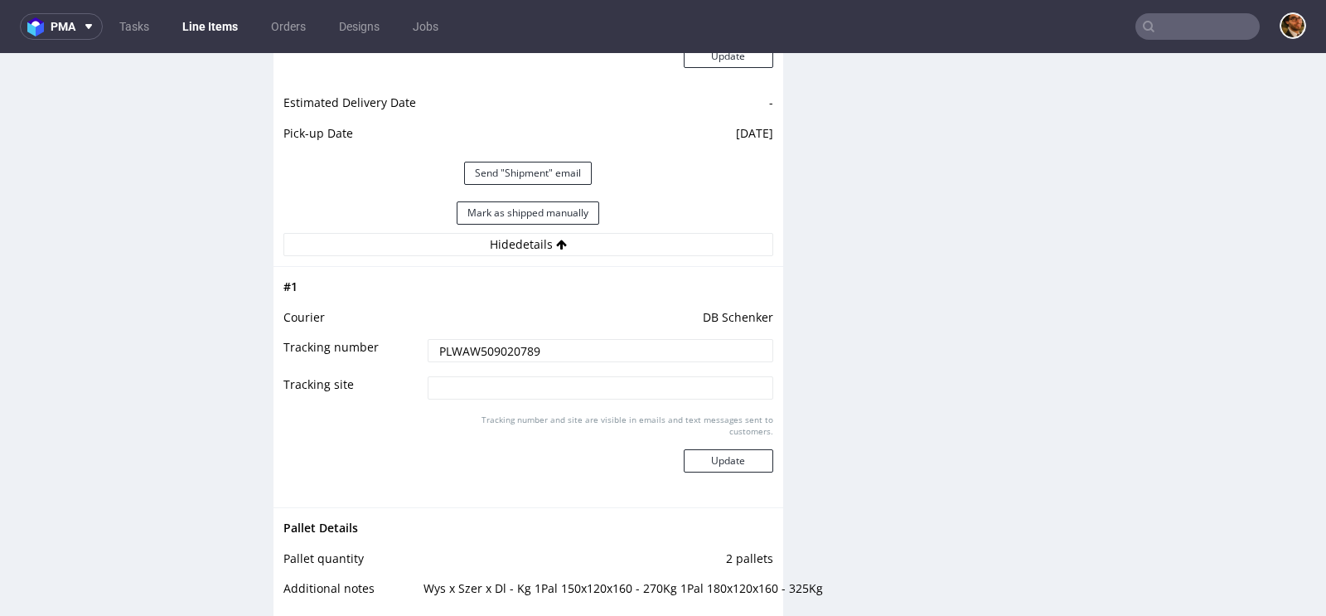
drag, startPoint x: 583, startPoint y: 354, endPoint x: 406, endPoint y: 346, distance: 177.5
click at [406, 346] on tr "Tracking number PLWAW509020789" at bounding box center [528, 355] width 490 height 37
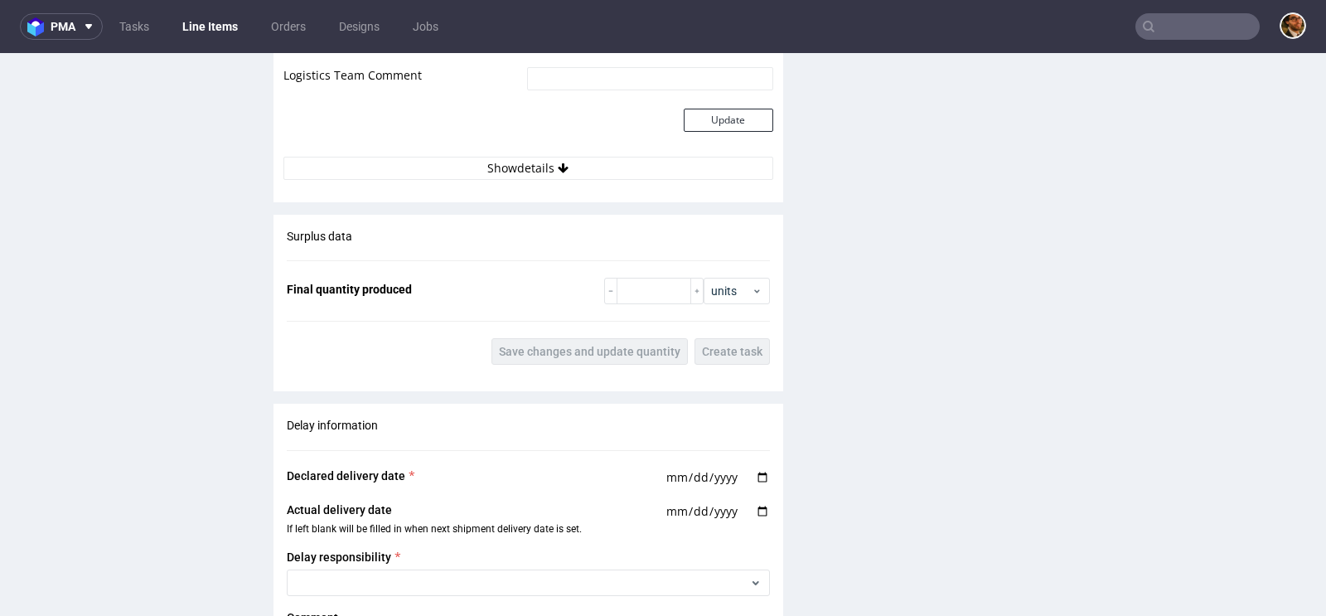
scroll to position [2466, 0]
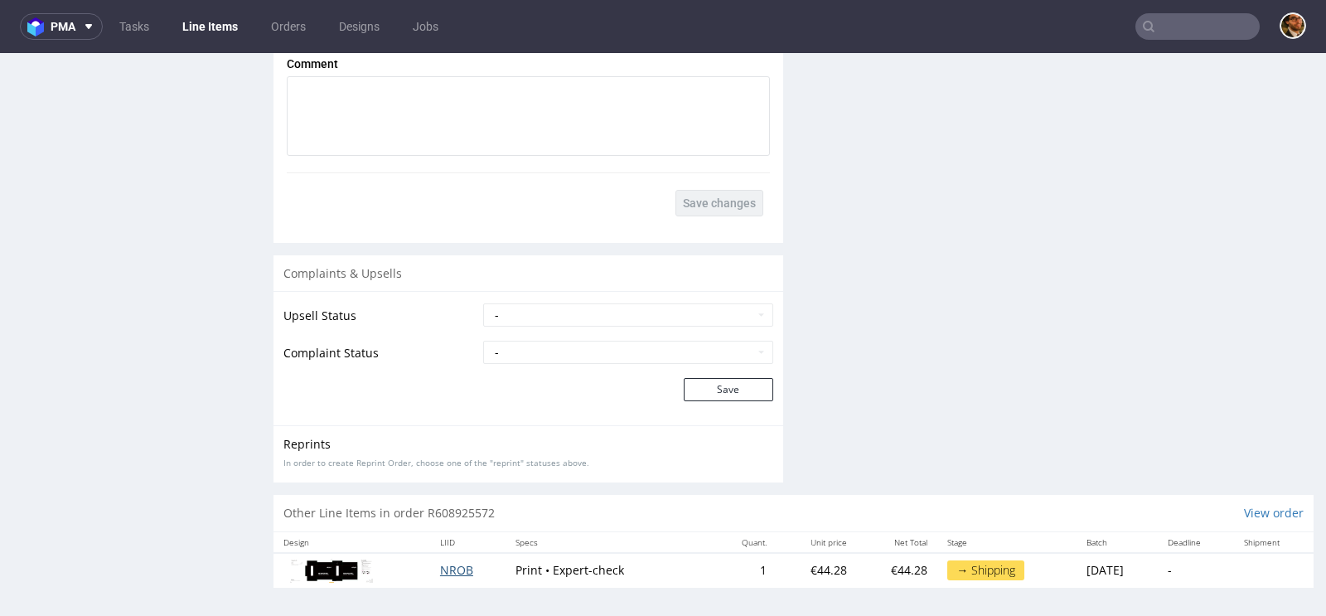
click at [449, 563] on span "NROB" at bounding box center [456, 570] width 33 height 16
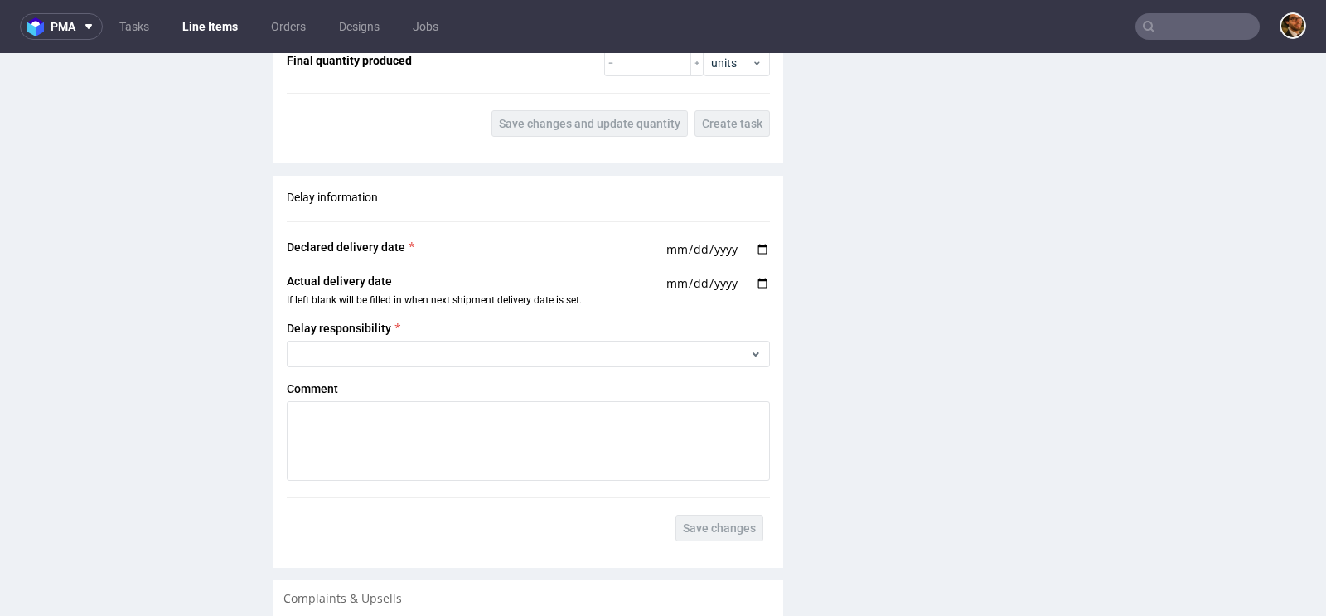
scroll to position [2018, 0]
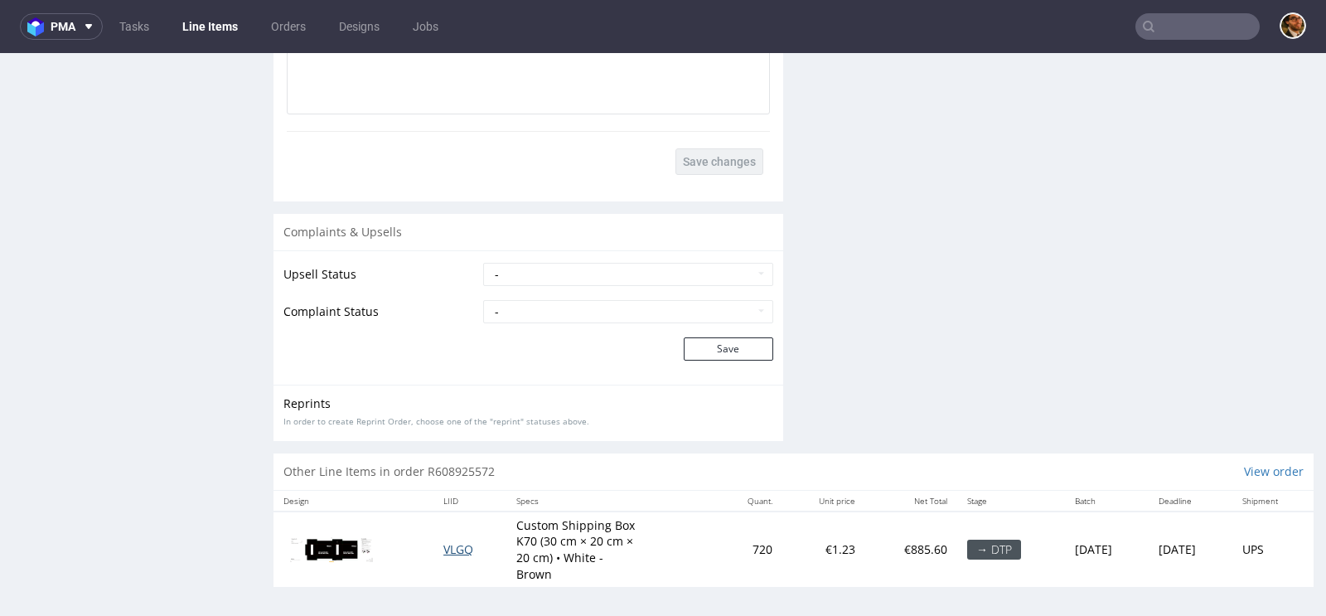
click at [446, 541] on span "VLGQ" at bounding box center [458, 549] width 30 height 16
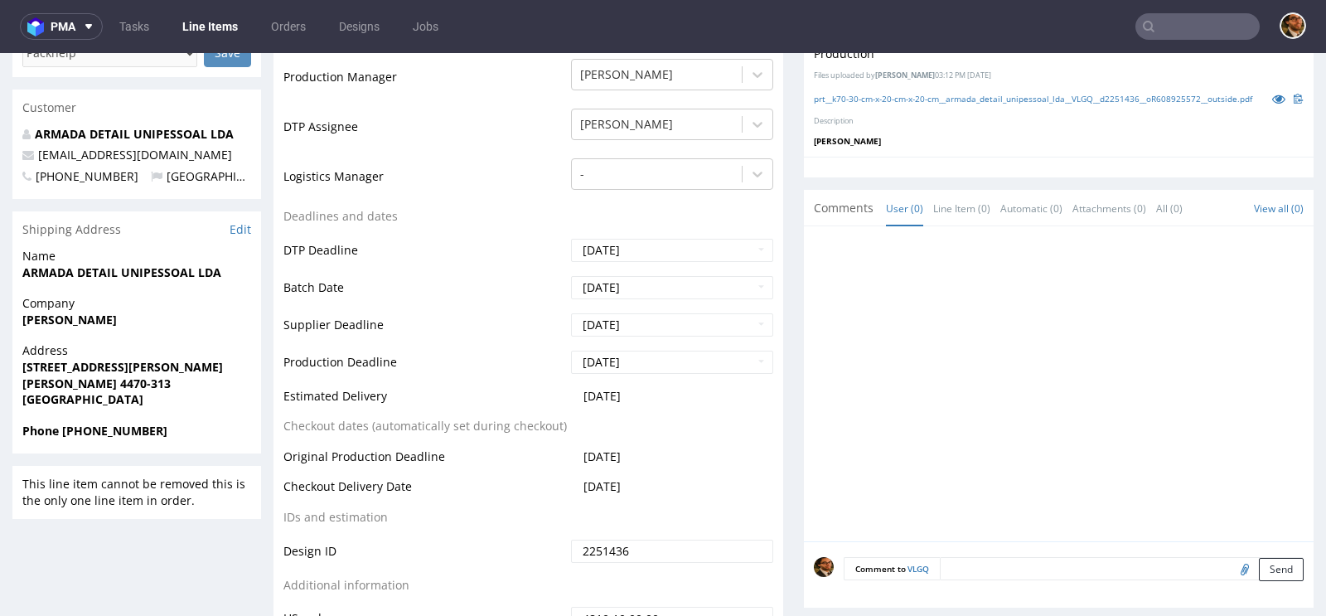
scroll to position [568, 0]
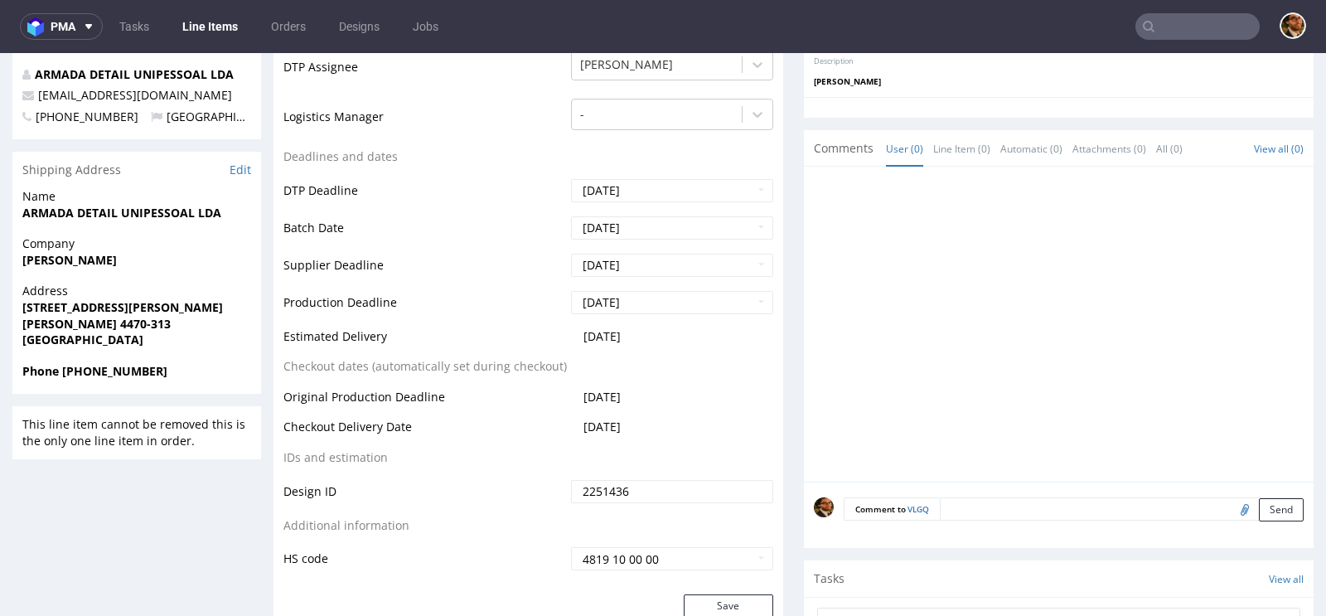
click at [961, 520] on textarea at bounding box center [1122, 508] width 364 height 23
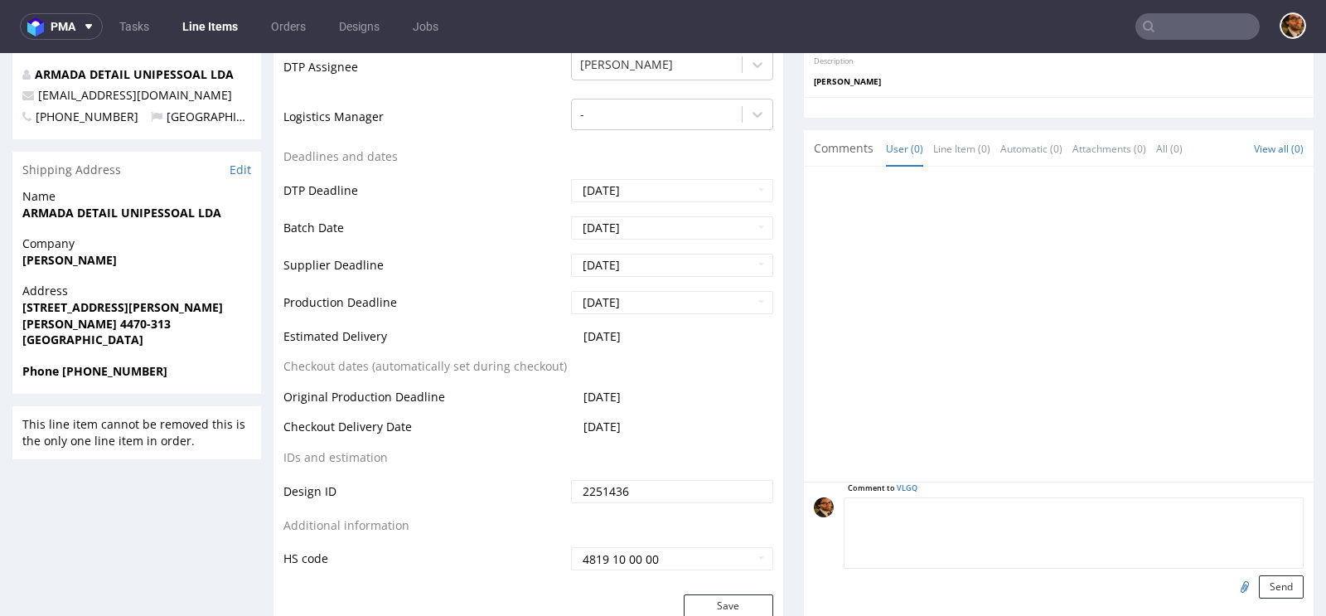
paste textarea ""Unfortunately, the design sent is not correct. As mentioned in the previous em…"
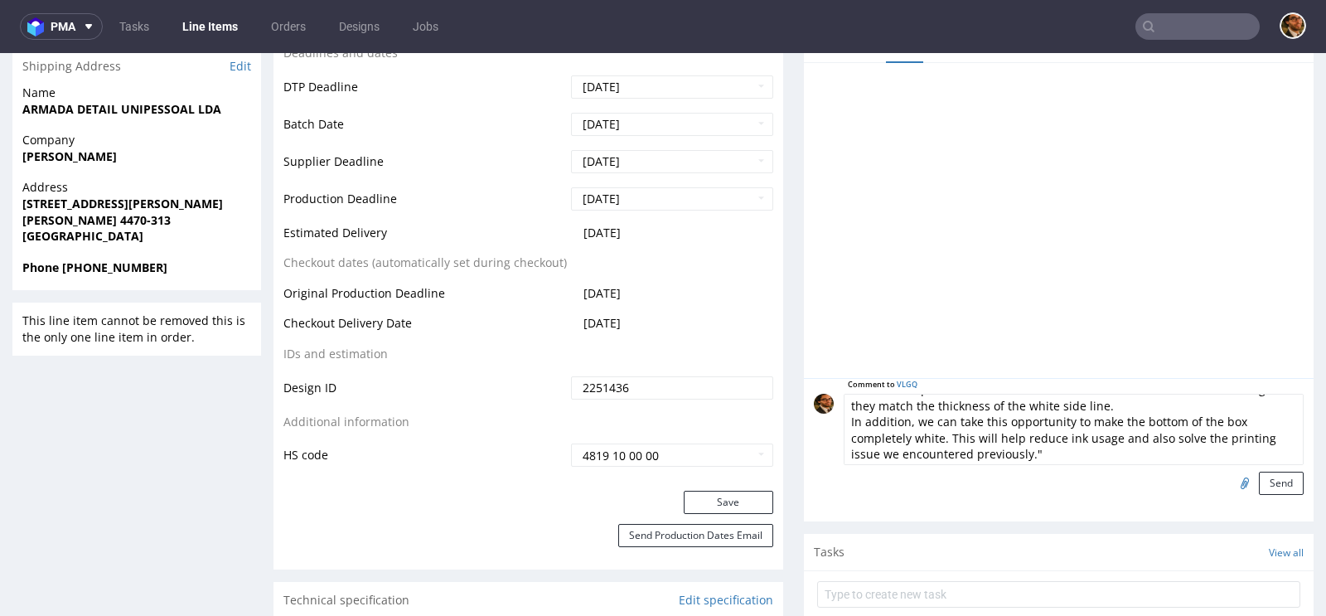
scroll to position [679, 0]
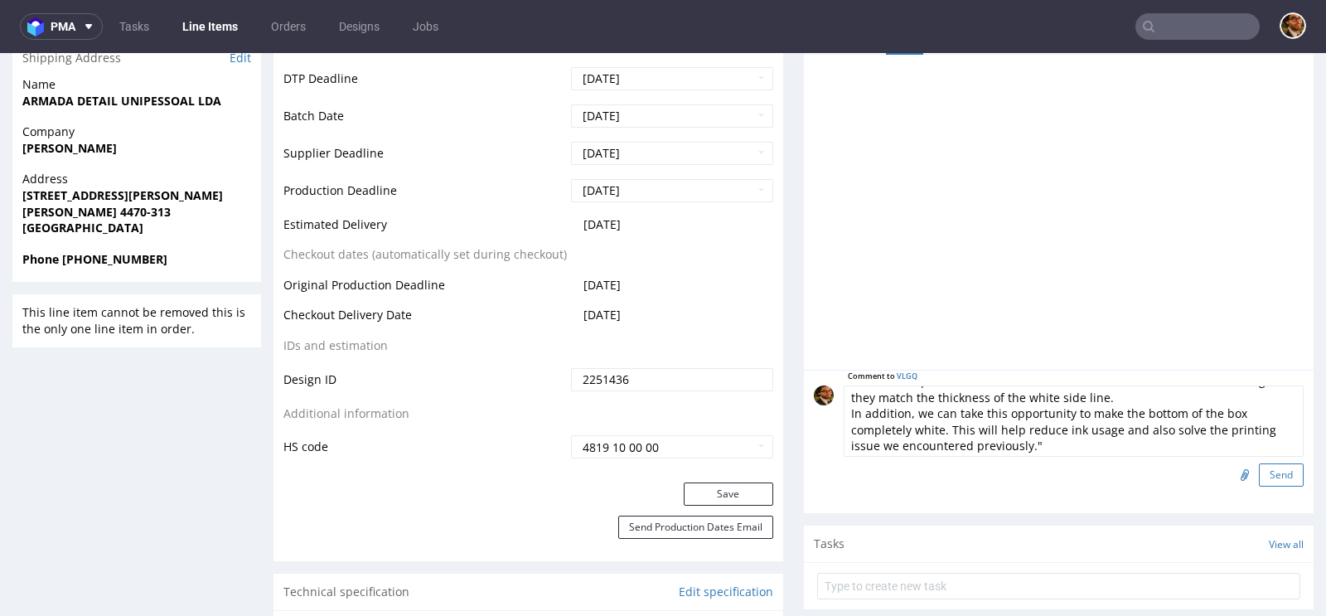
type textarea ""Unfortunately, the design sent is not correct. As mentioned in the previous em…"
click at [1267, 486] on button "Send" at bounding box center [1281, 474] width 45 height 23
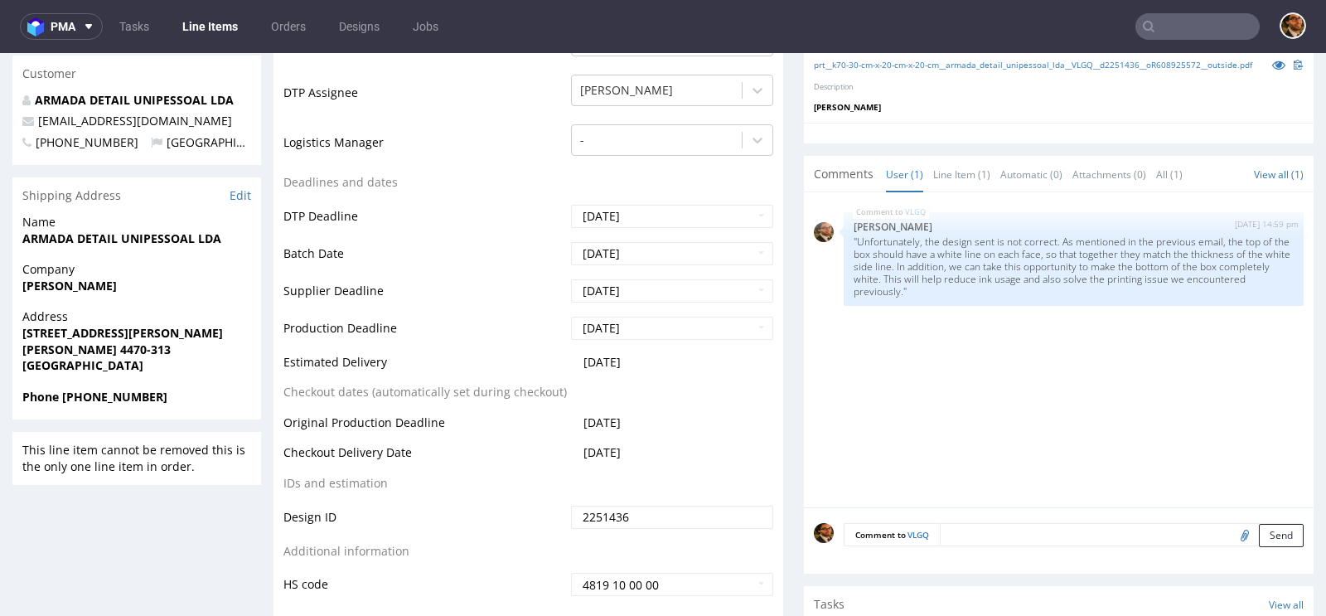
scroll to position [718, 0]
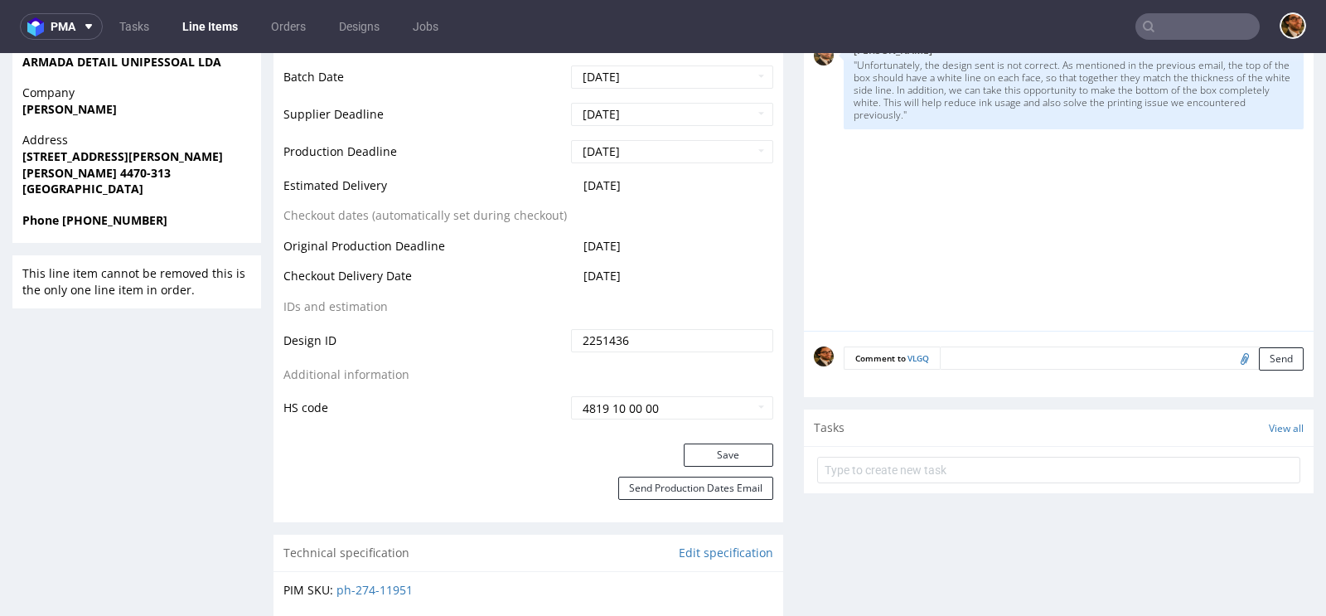
click at [1230, 369] on input "file" at bounding box center [1241, 358] width 23 height 22
type input "C:\fakepath\Screenshot 2025-09-11 at 14.59.56.png"
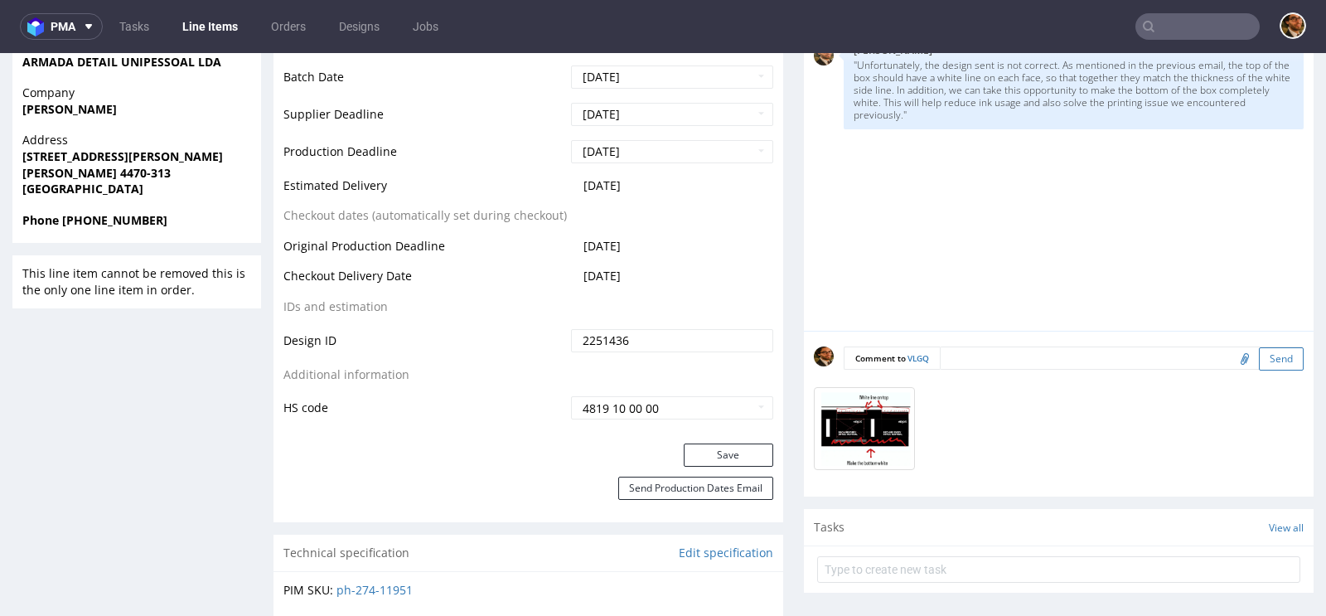
click at [1269, 370] on button "Send" at bounding box center [1281, 358] width 45 height 23
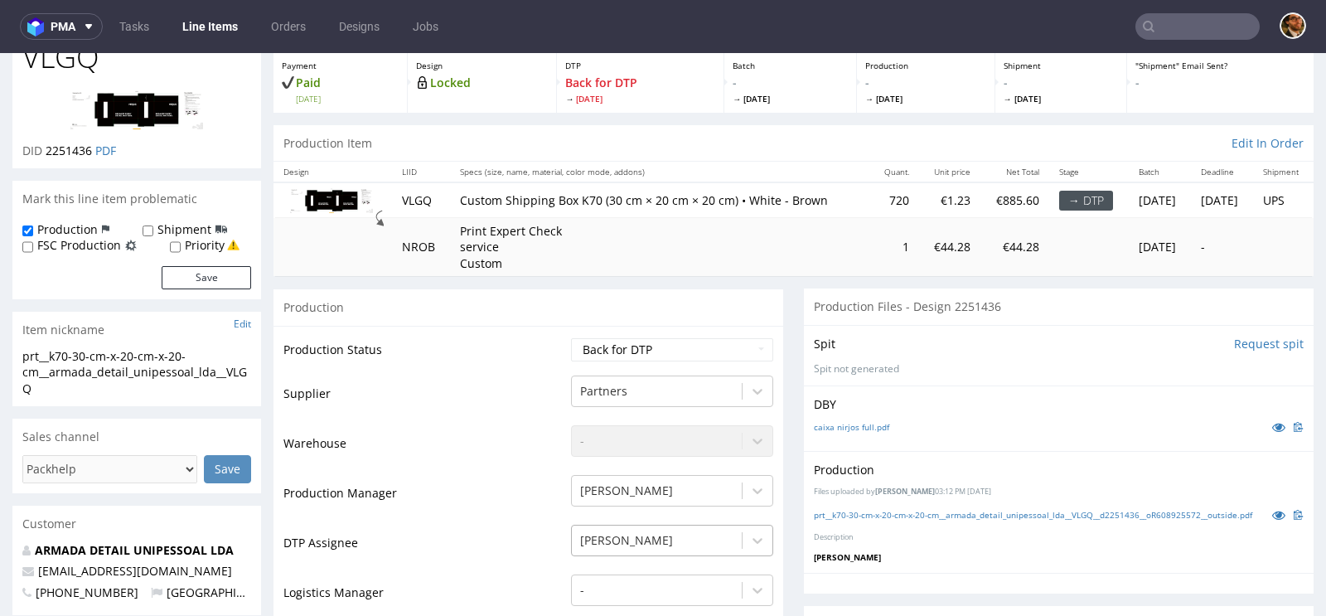
scroll to position [0, 0]
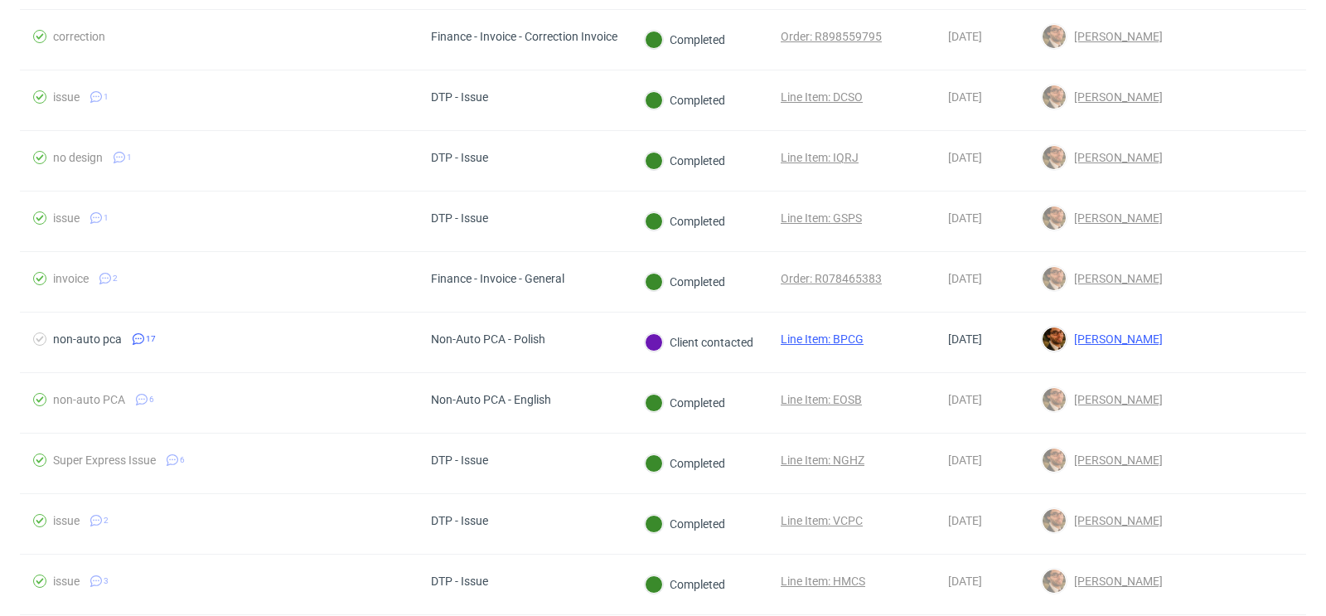
scroll to position [1022, 0]
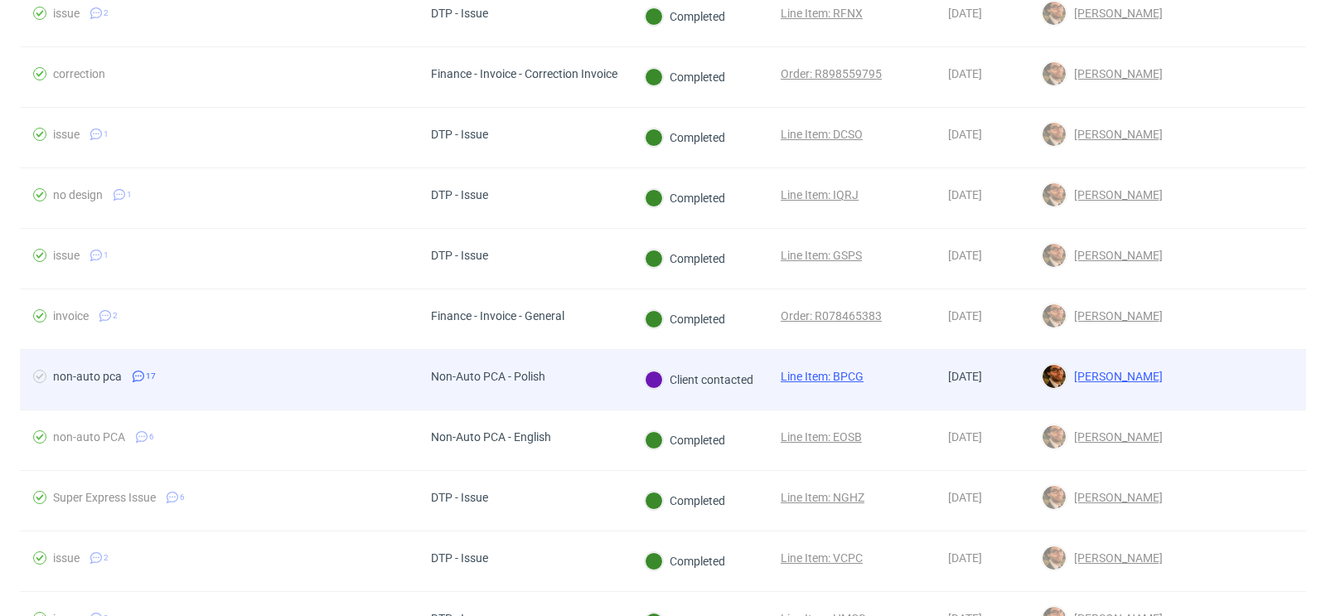
click at [1176, 378] on div at bounding box center [1241, 380] width 130 height 60
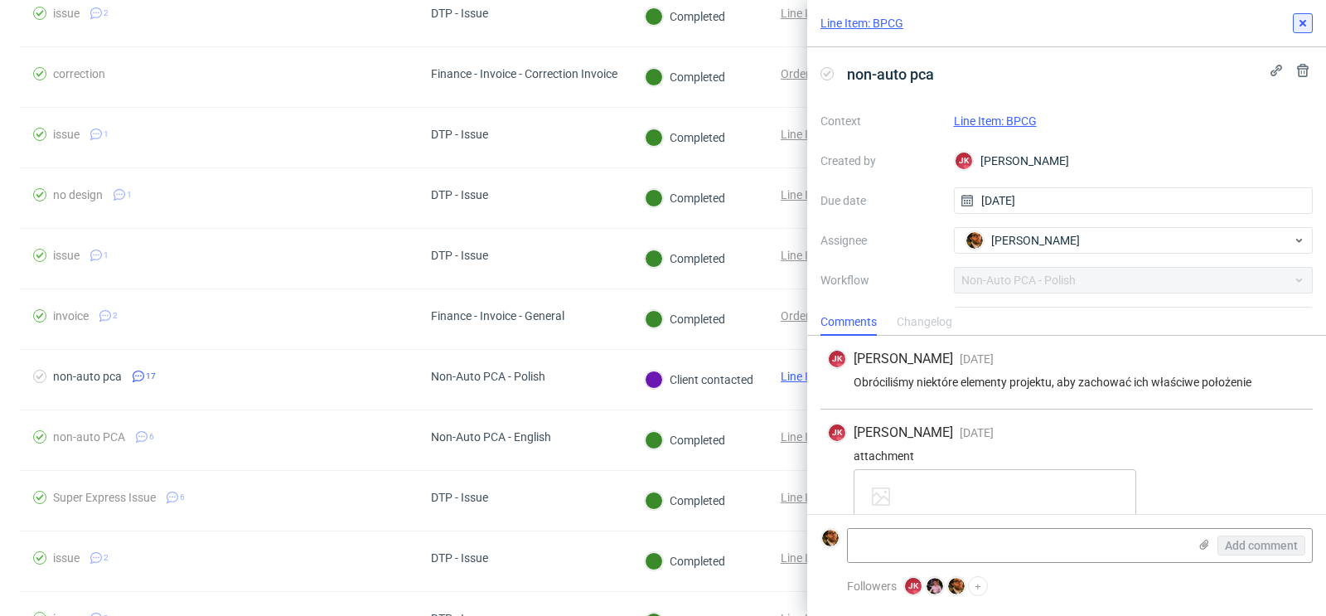
click at [1302, 31] on button at bounding box center [1303, 23] width 20 height 20
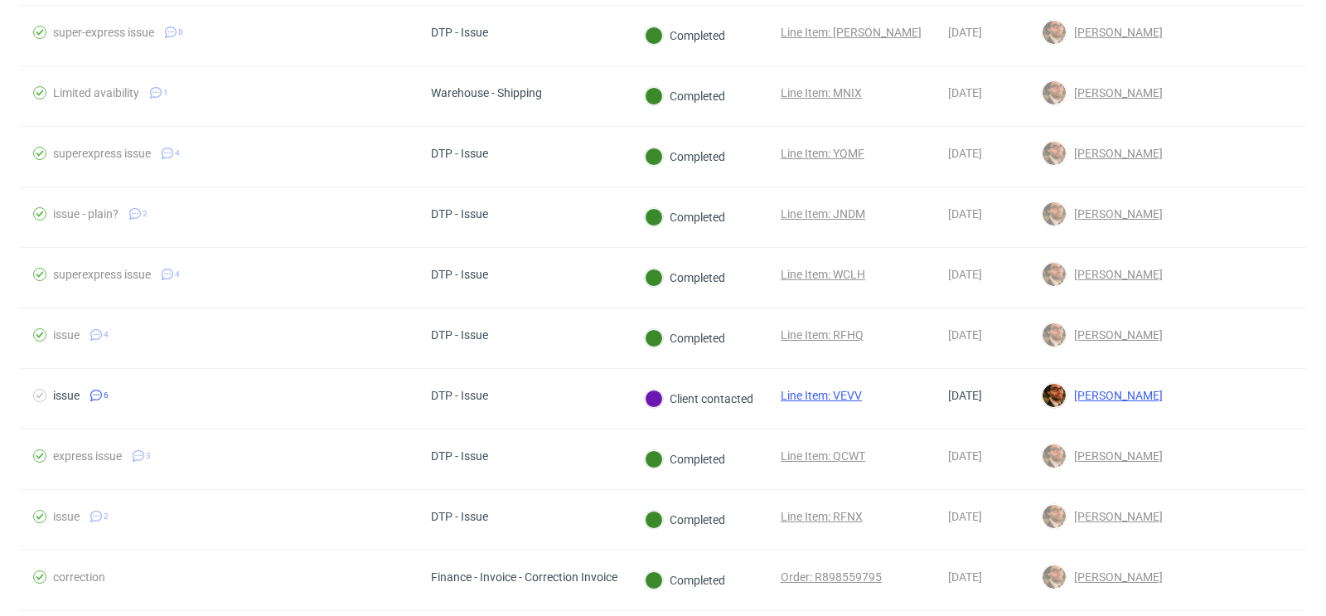
scroll to position [581, 0]
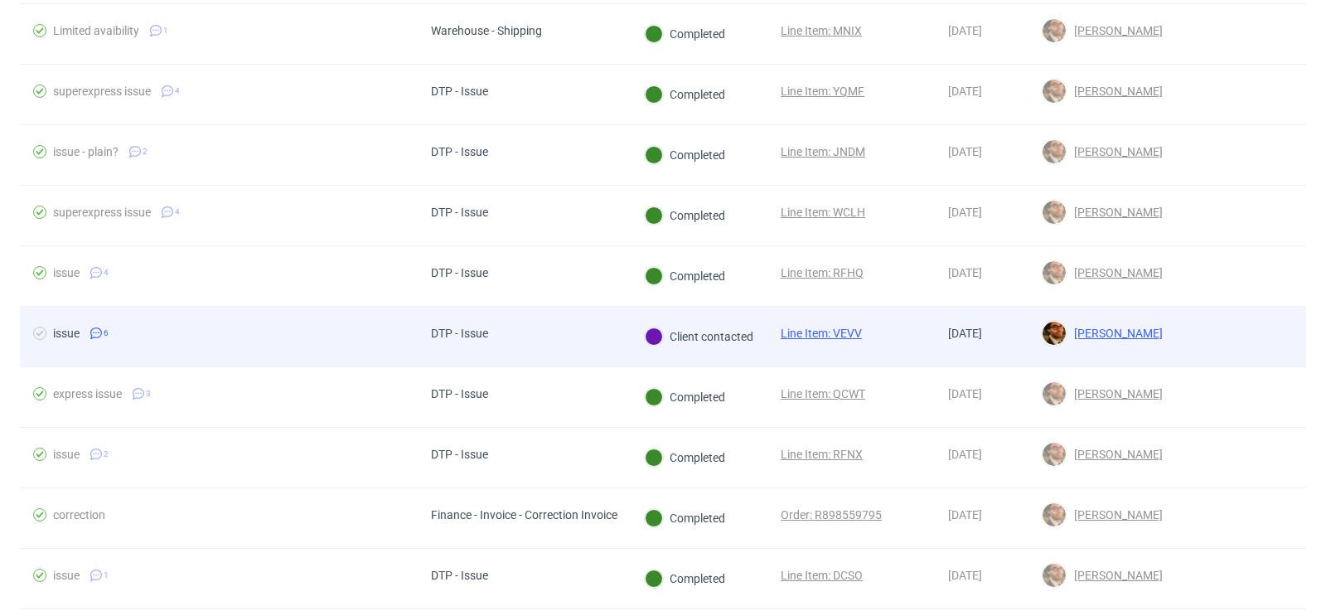
click at [1207, 320] on div at bounding box center [1241, 337] width 130 height 60
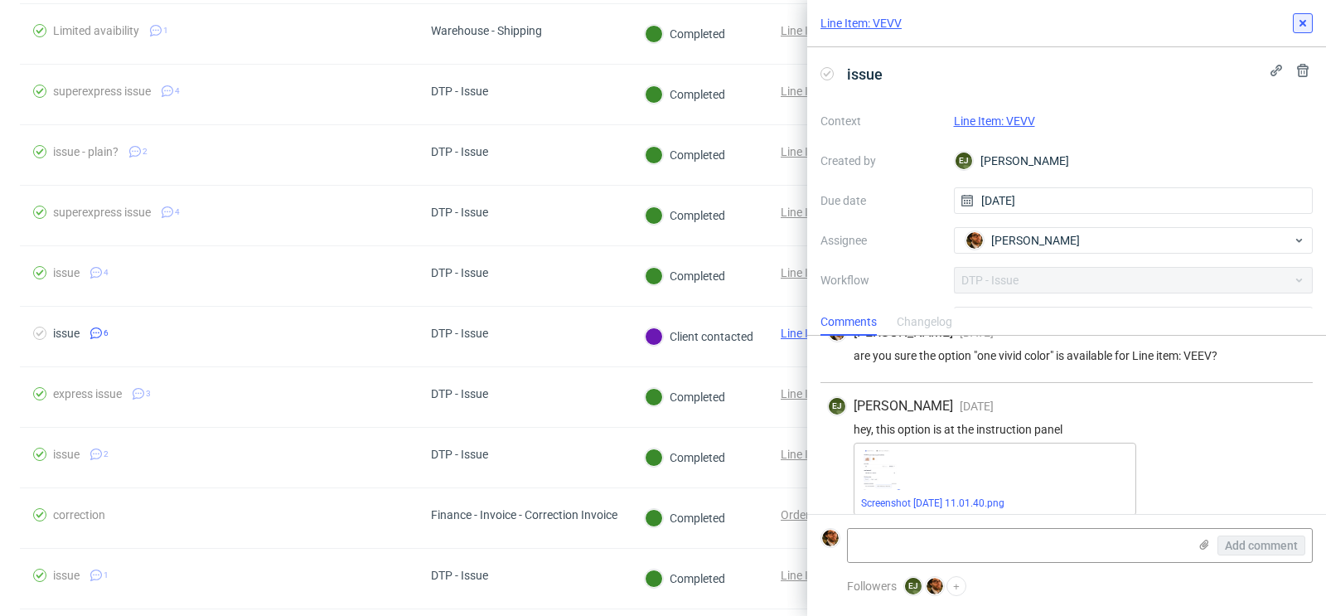
click at [1307, 22] on icon at bounding box center [1302, 23] width 13 height 13
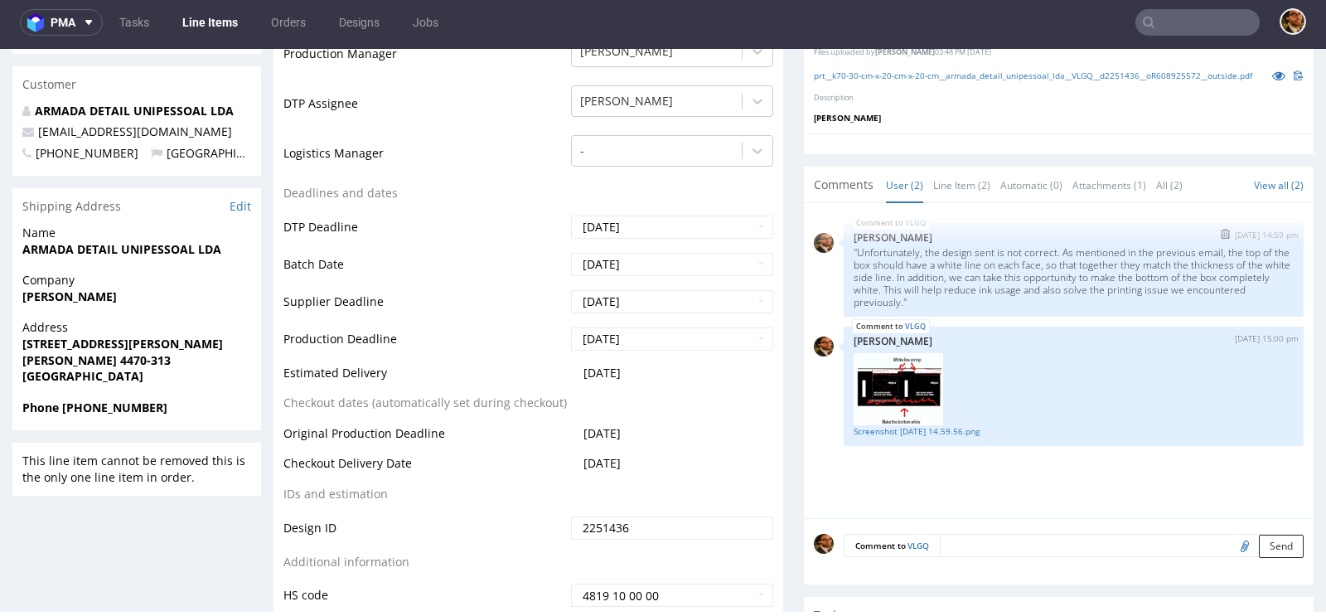
scroll to position [535, 0]
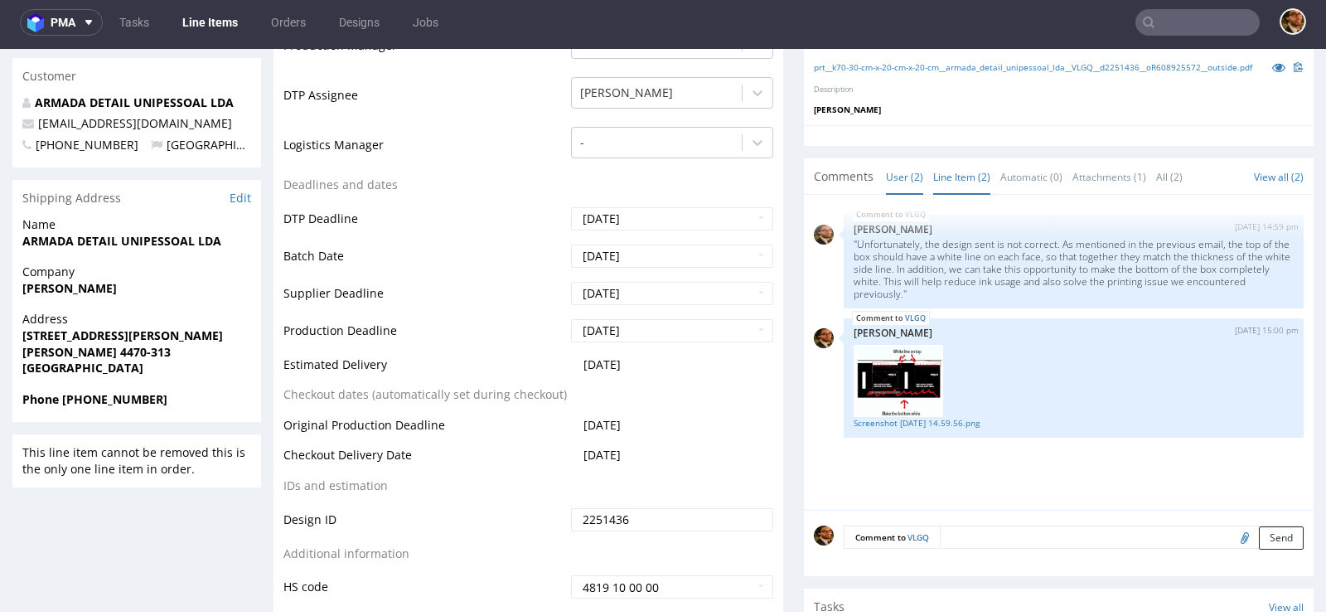
click at [964, 195] on link "Line Item (2)" at bounding box center [961, 177] width 57 height 36
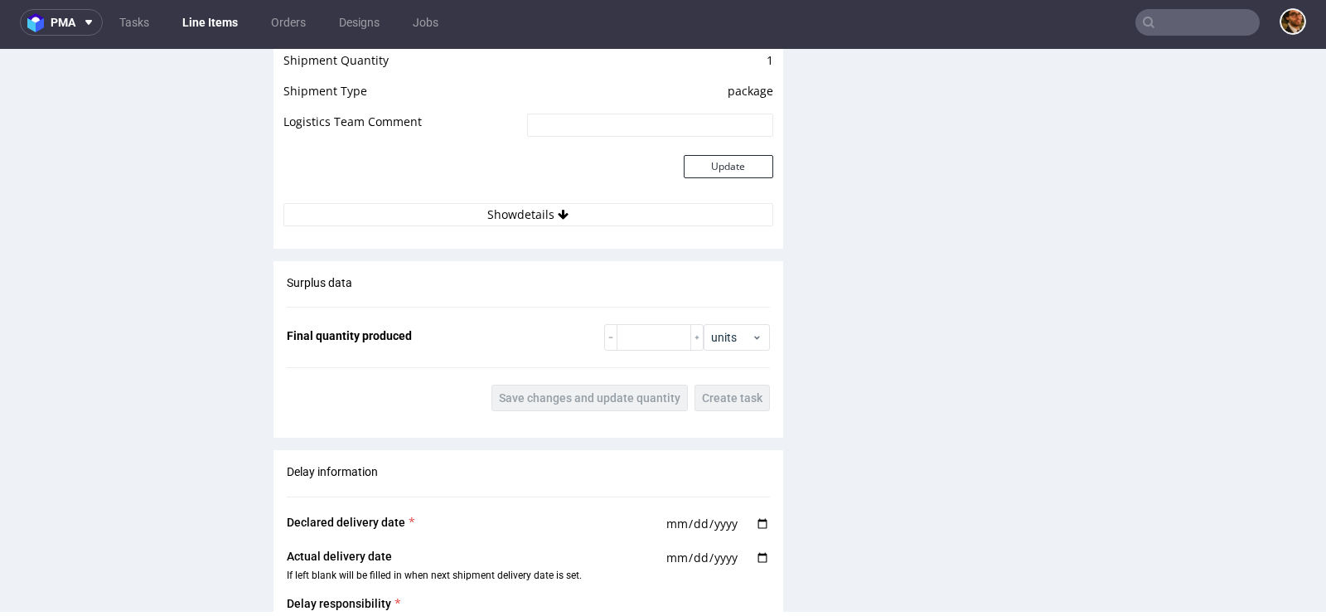
scroll to position [2474, 0]
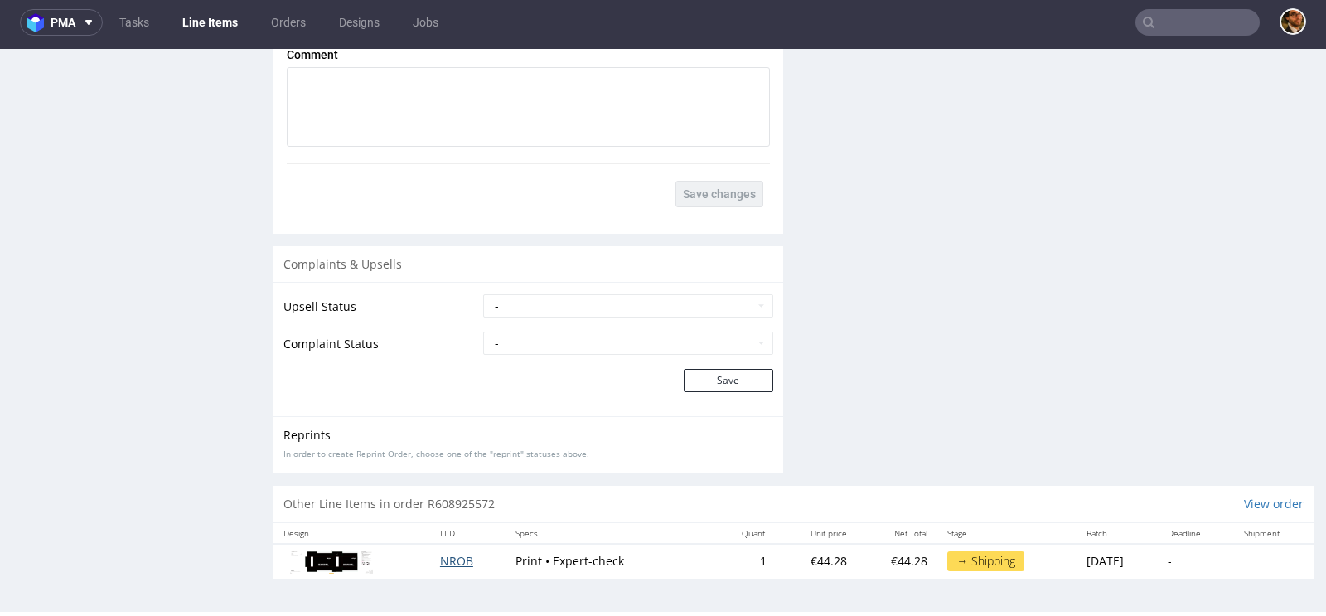
click at [440, 563] on span "NROB" at bounding box center [456, 561] width 33 height 16
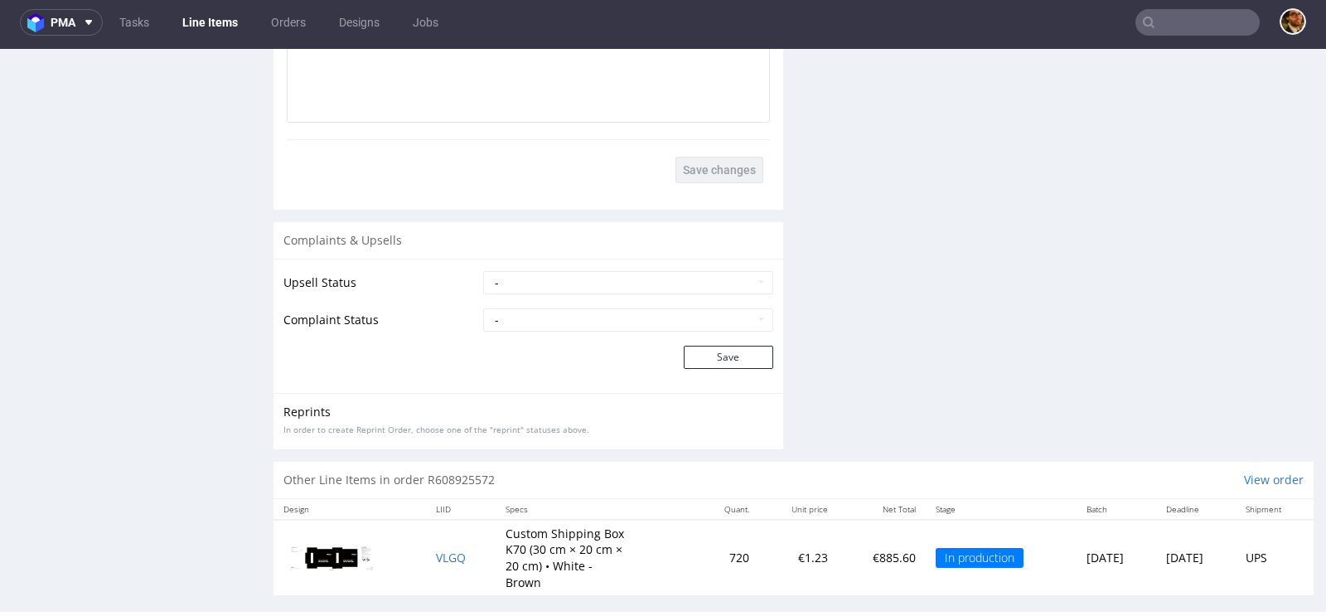
scroll to position [2018, 0]
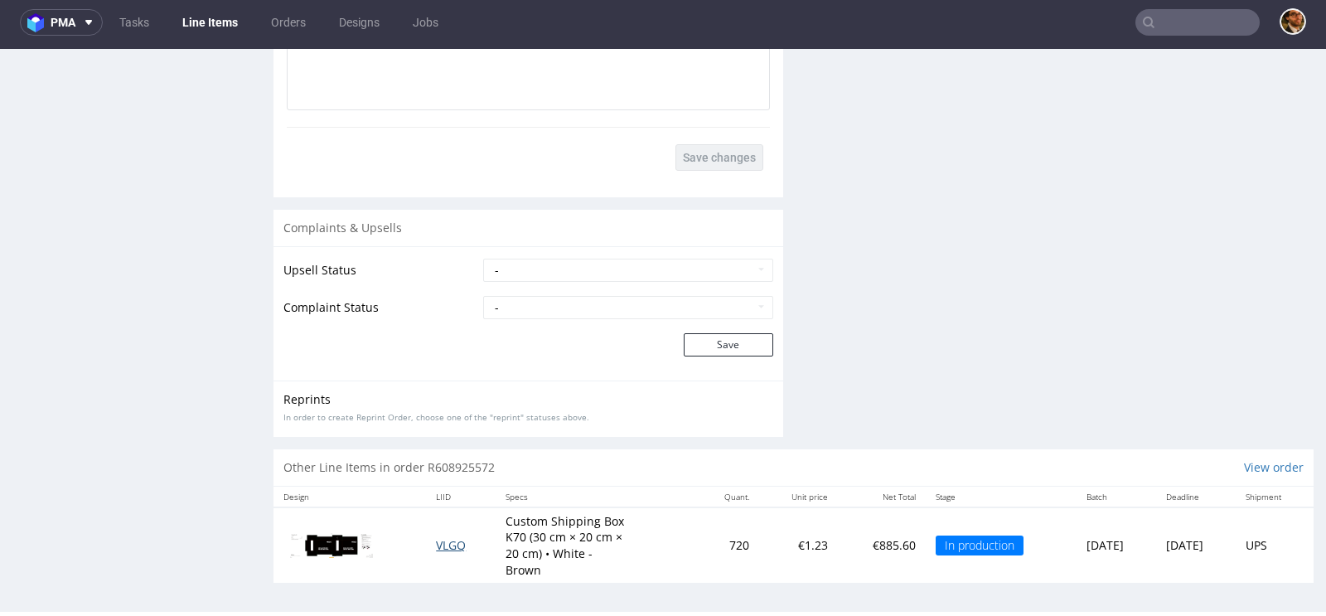
click at [437, 537] on span "VLGQ" at bounding box center [451, 545] width 30 height 16
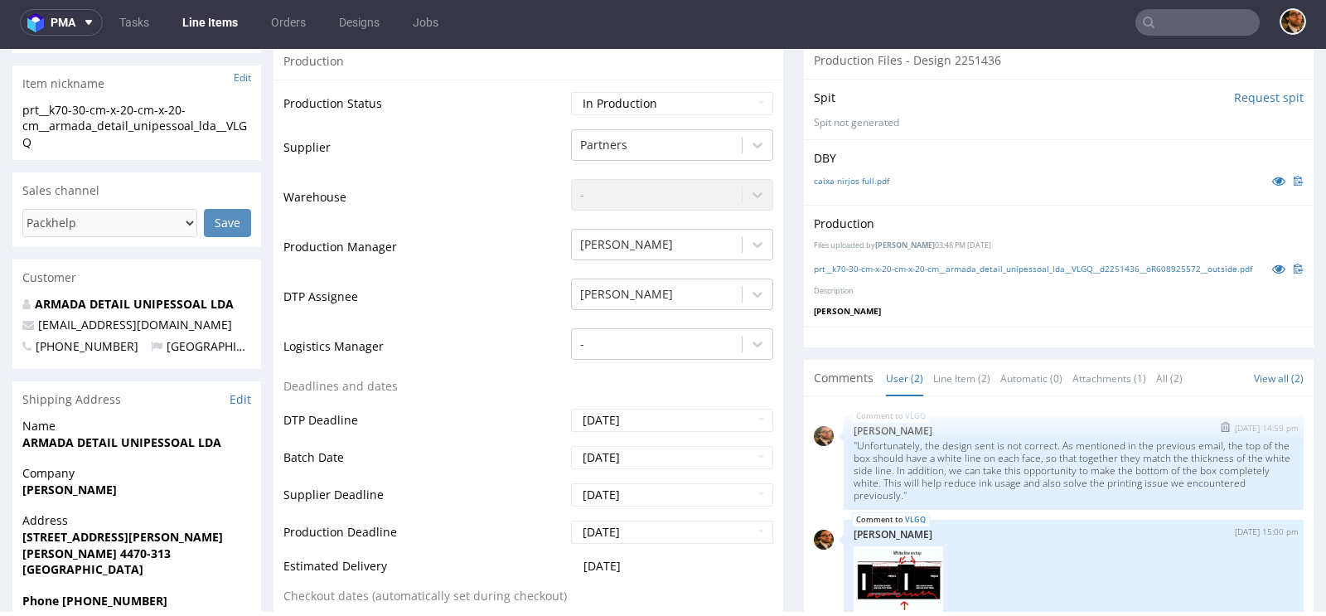
scroll to position [367, 0]
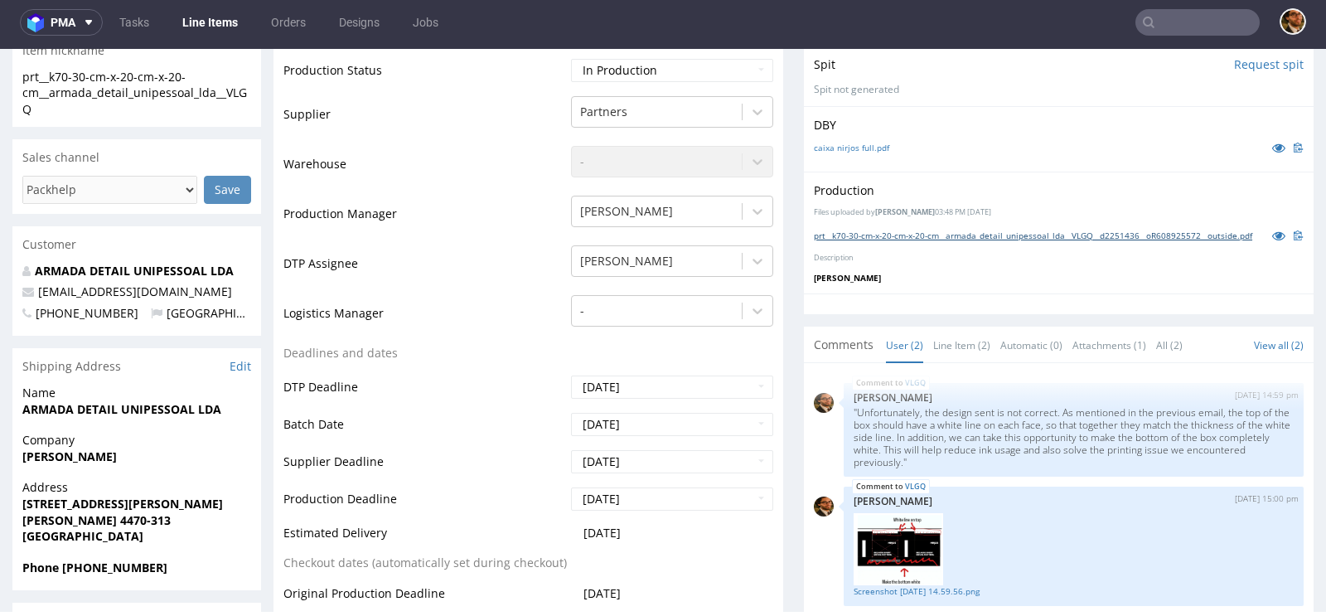
click at [903, 241] on link "prt__k70-30-cm-x-20-cm-x-20-cm__armada_detail_unipessoal_lda__VLGQ__d2251436__o…" at bounding box center [1033, 236] width 438 height 12
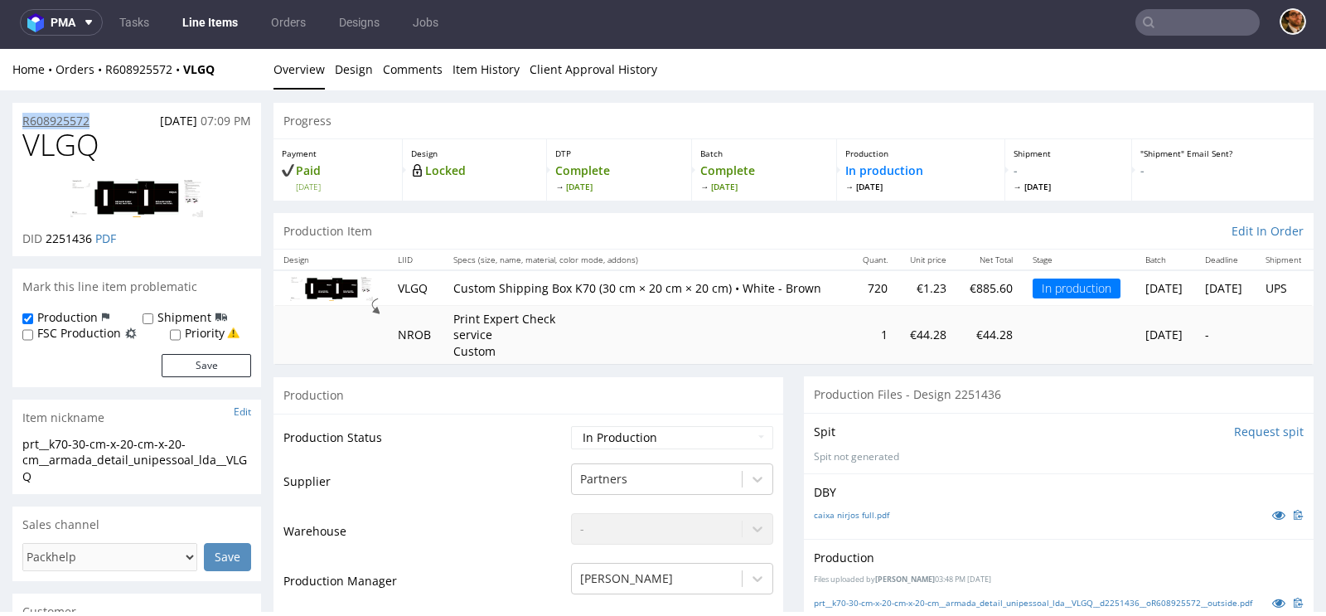
drag, startPoint x: 110, startPoint y: 119, endPoint x: 25, endPoint y: 120, distance: 85.3
click at [25, 120] on div "R608925572 [DATE] 07:09 PM" at bounding box center [136, 116] width 249 height 27
copy p "R608925572"
